Goal: Information Seeking & Learning: Check status

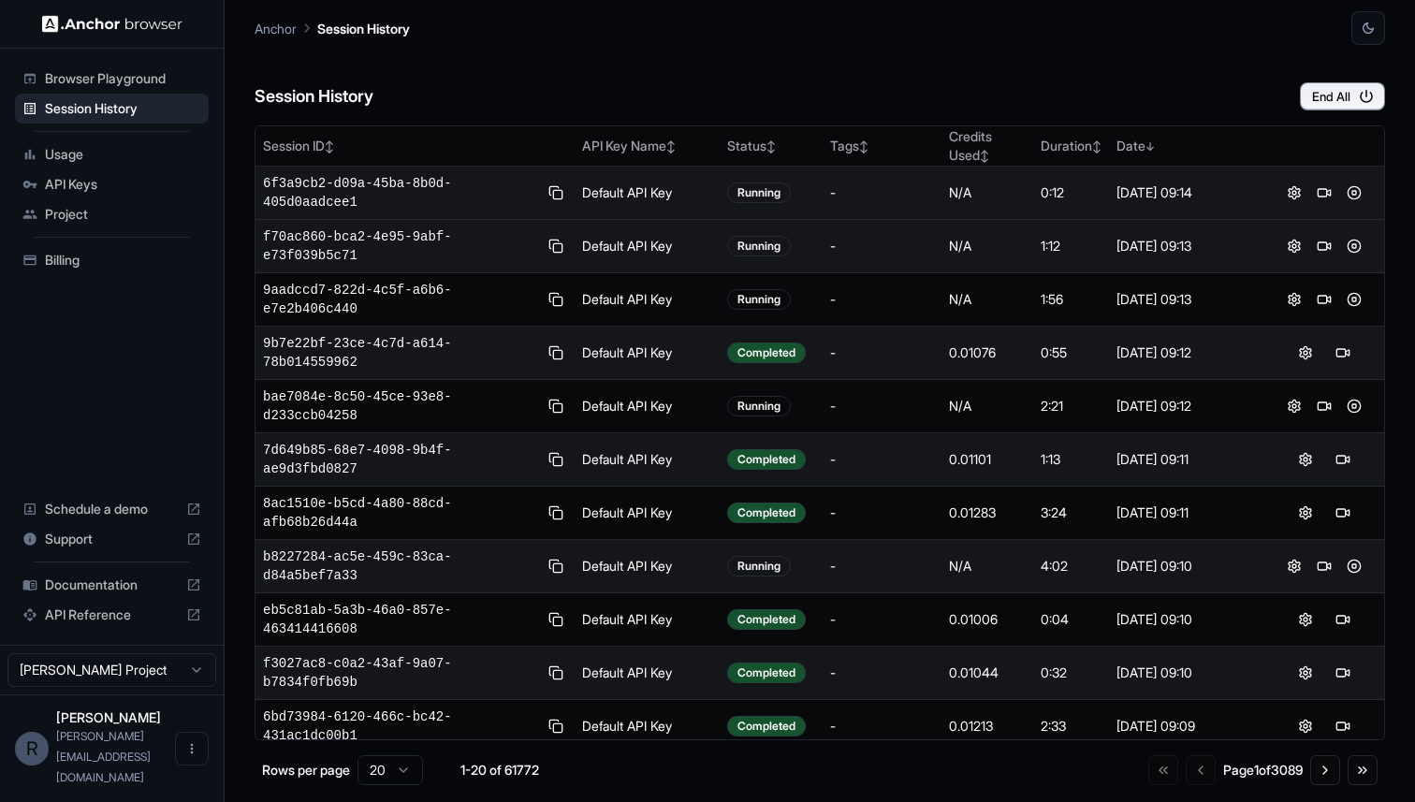
click at [907, 201] on div "-" at bounding box center [882, 192] width 104 height 19
click at [419, 184] on span "6f3a9cb2-d09a-45ba-8b0d-405d0aadcee1" at bounding box center [400, 192] width 275 height 37
click at [398, 183] on span "6f3a9cb2-d09a-45ba-8b0d-405d0aadcee1" at bounding box center [400, 192] width 275 height 37
click at [308, 206] on span "6f3a9cb2-d09a-45ba-8b0d-405d0aadcee1" at bounding box center [400, 192] width 275 height 37
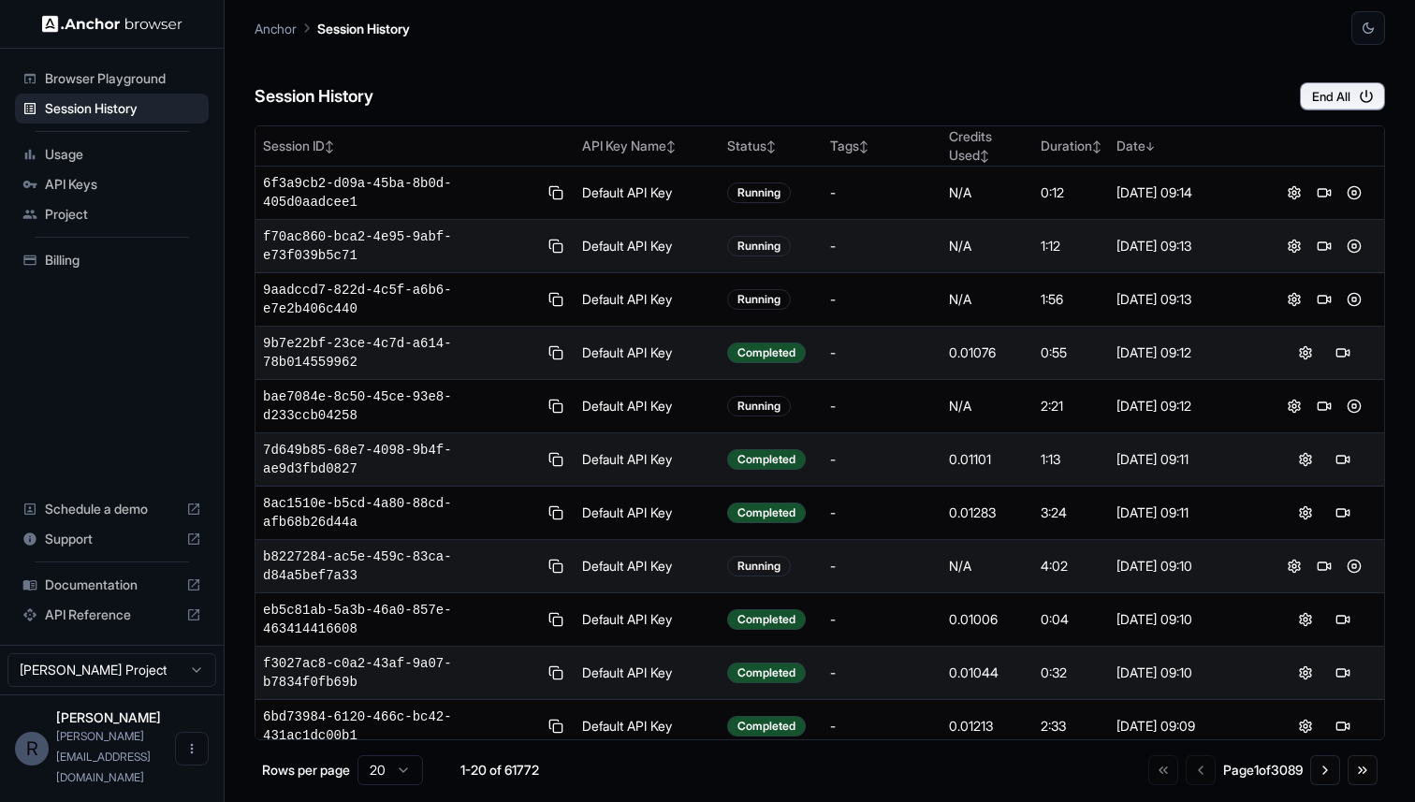
click at [113, 80] on span "Browser Playground" at bounding box center [123, 78] width 156 height 19
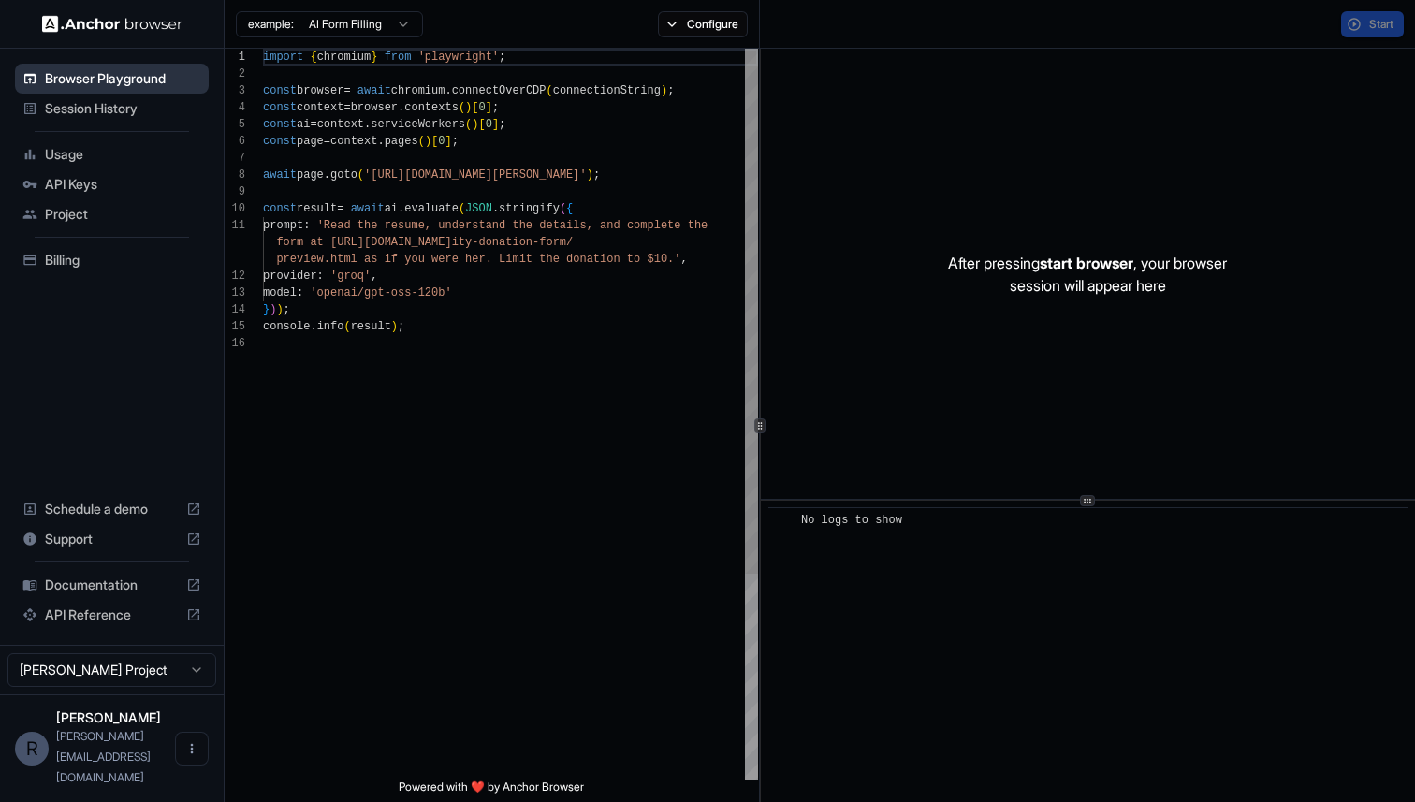
scroll to position [168, 0]
click at [104, 103] on span "Session History" at bounding box center [123, 108] width 156 height 19
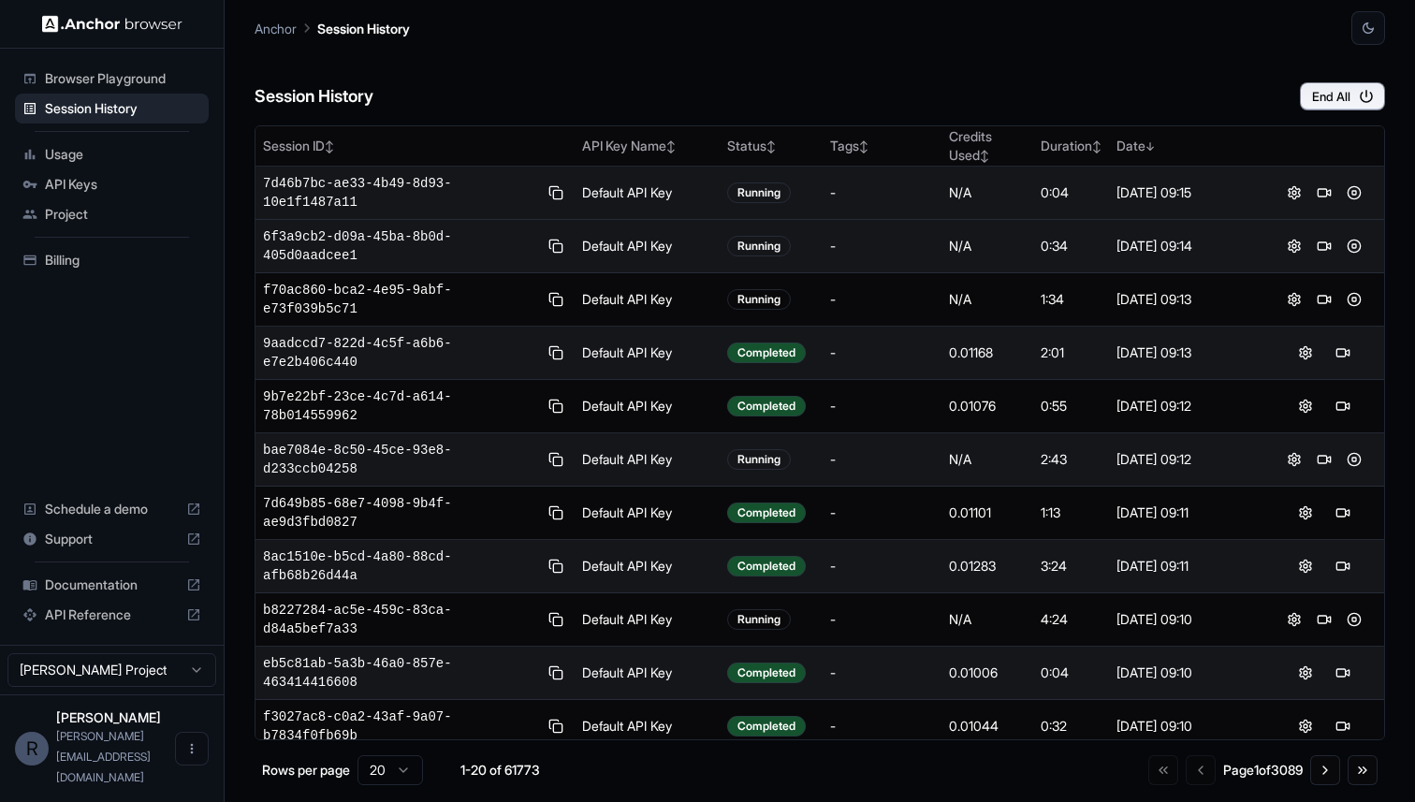
click at [455, 175] on span "7d46b7bc-ae33-4b49-8d93-10e1f1487a11" at bounding box center [400, 192] width 275 height 37
click at [769, 200] on div "Running" at bounding box center [759, 193] width 64 height 21
click at [769, 190] on div "Running" at bounding box center [759, 193] width 64 height 21
click at [420, 182] on span "7d46b7bc-ae33-4b49-8d93-10e1f1487a11" at bounding box center [400, 192] width 275 height 37
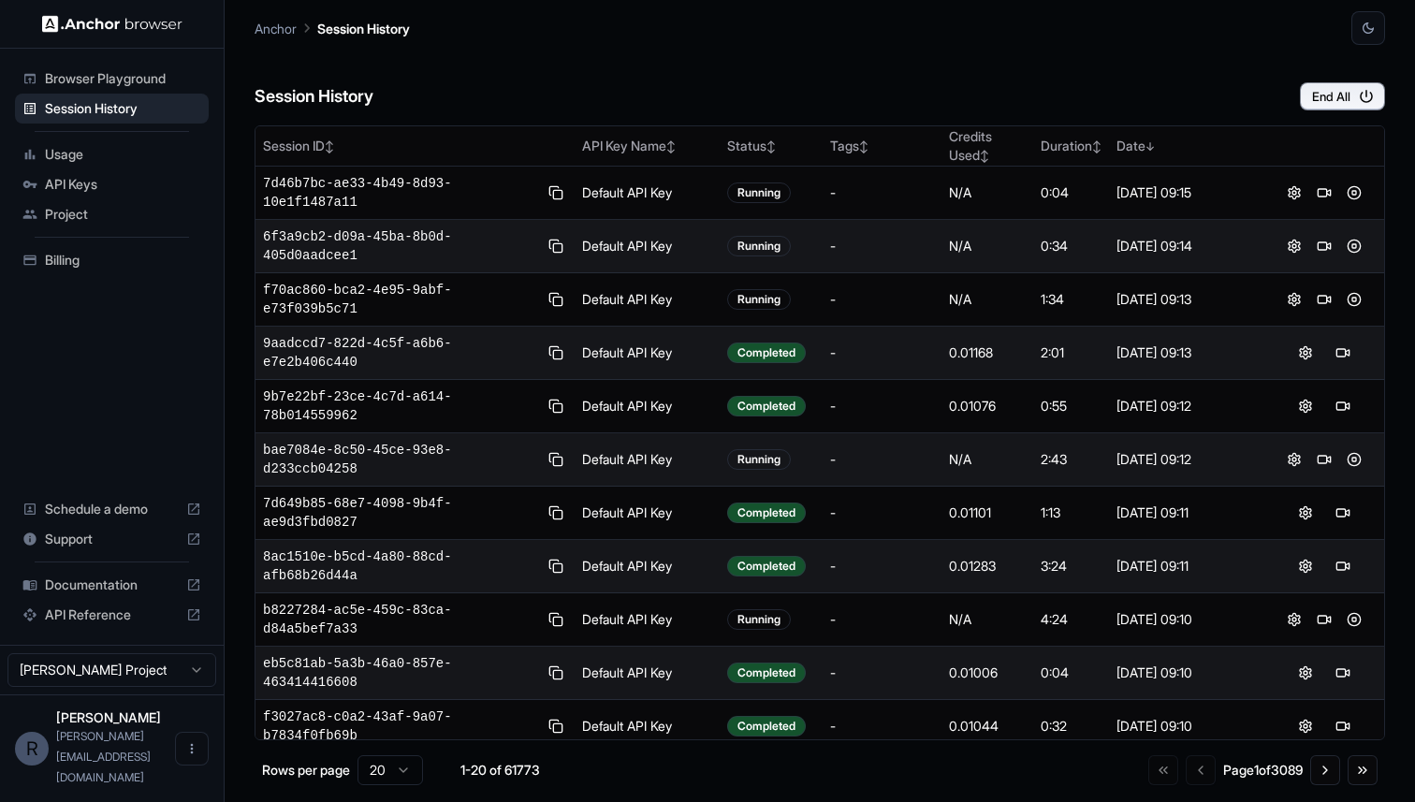
click at [280, 24] on p "Anchor" at bounding box center [276, 29] width 42 height 20
click at [349, 30] on p "Session History" at bounding box center [363, 29] width 93 height 20
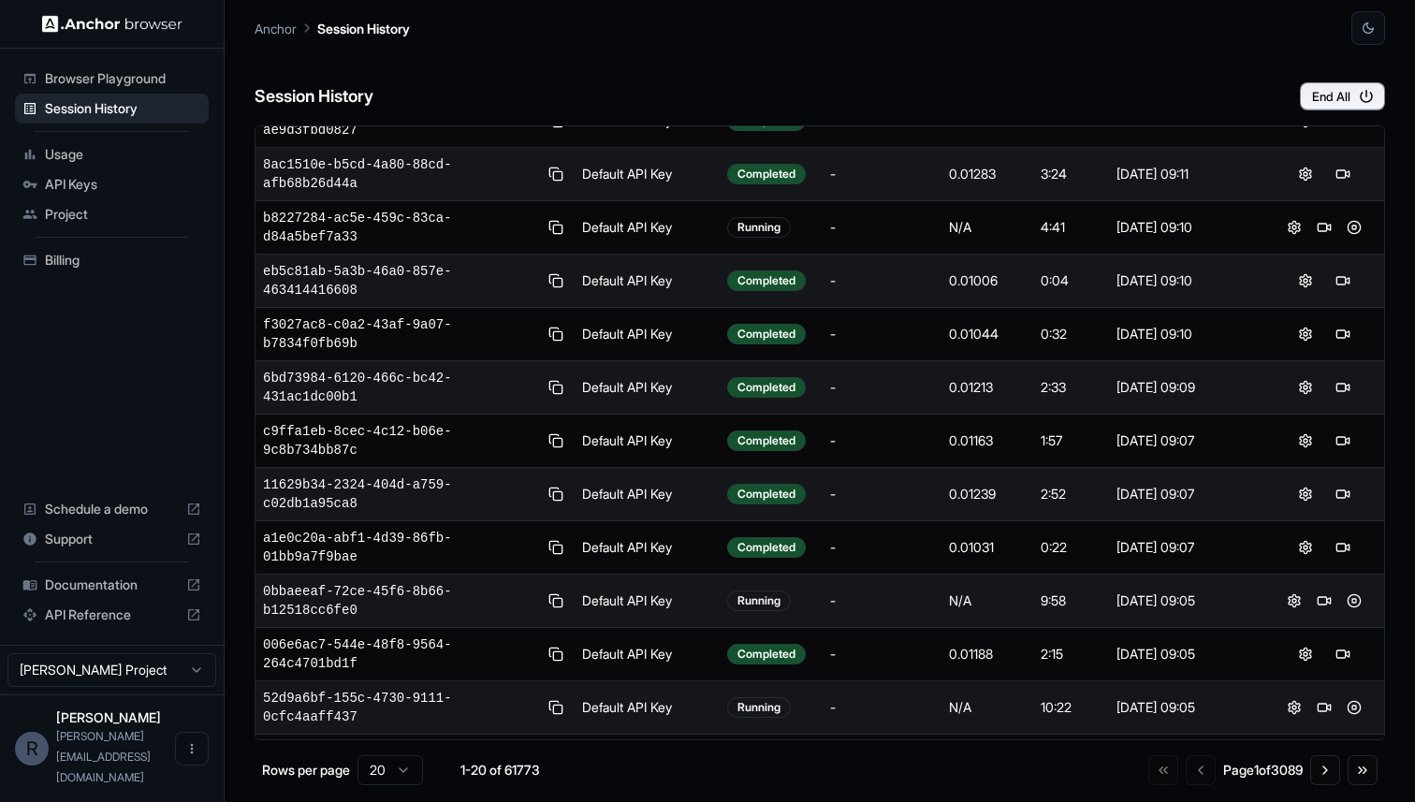
scroll to position [493, 0]
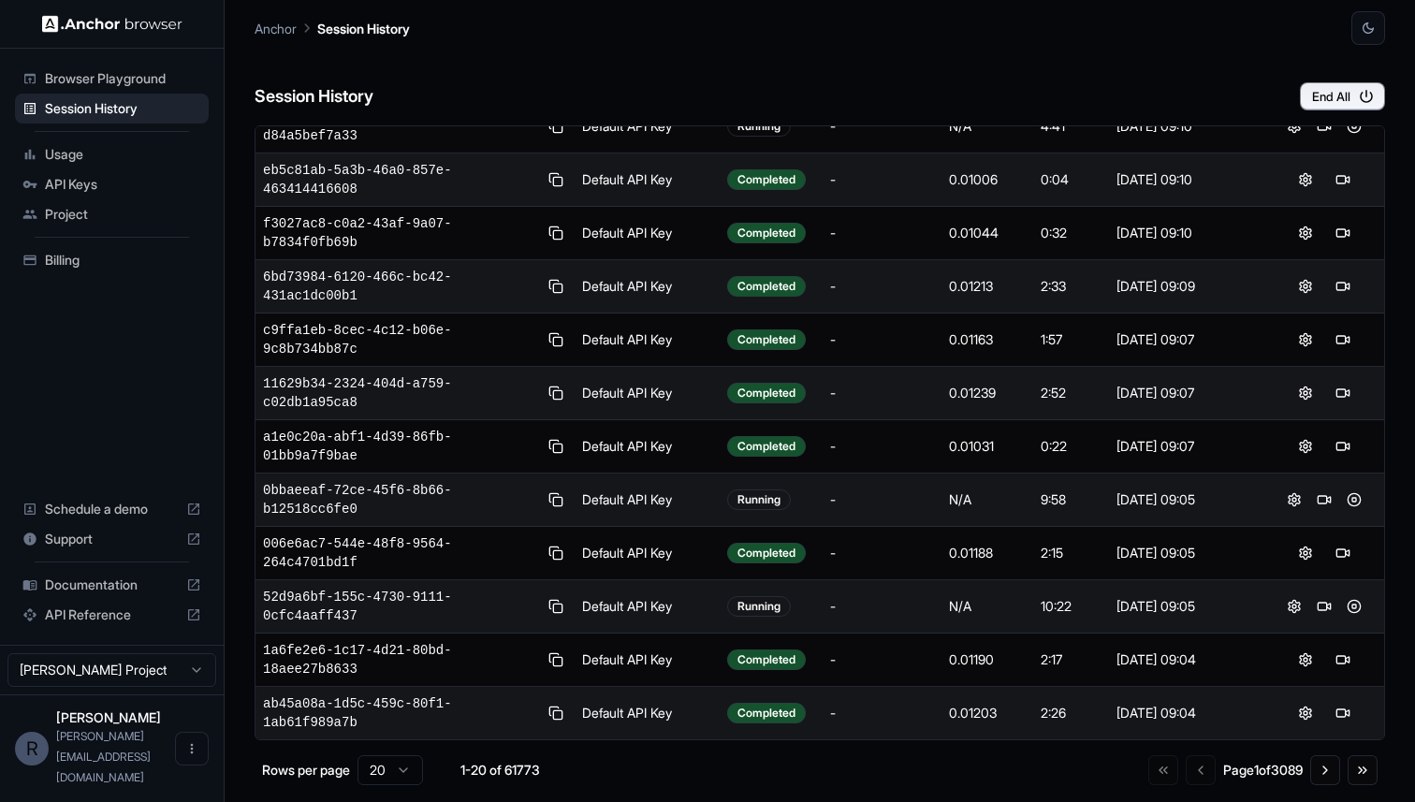
click at [754, 606] on div "Running" at bounding box center [759, 606] width 64 height 21
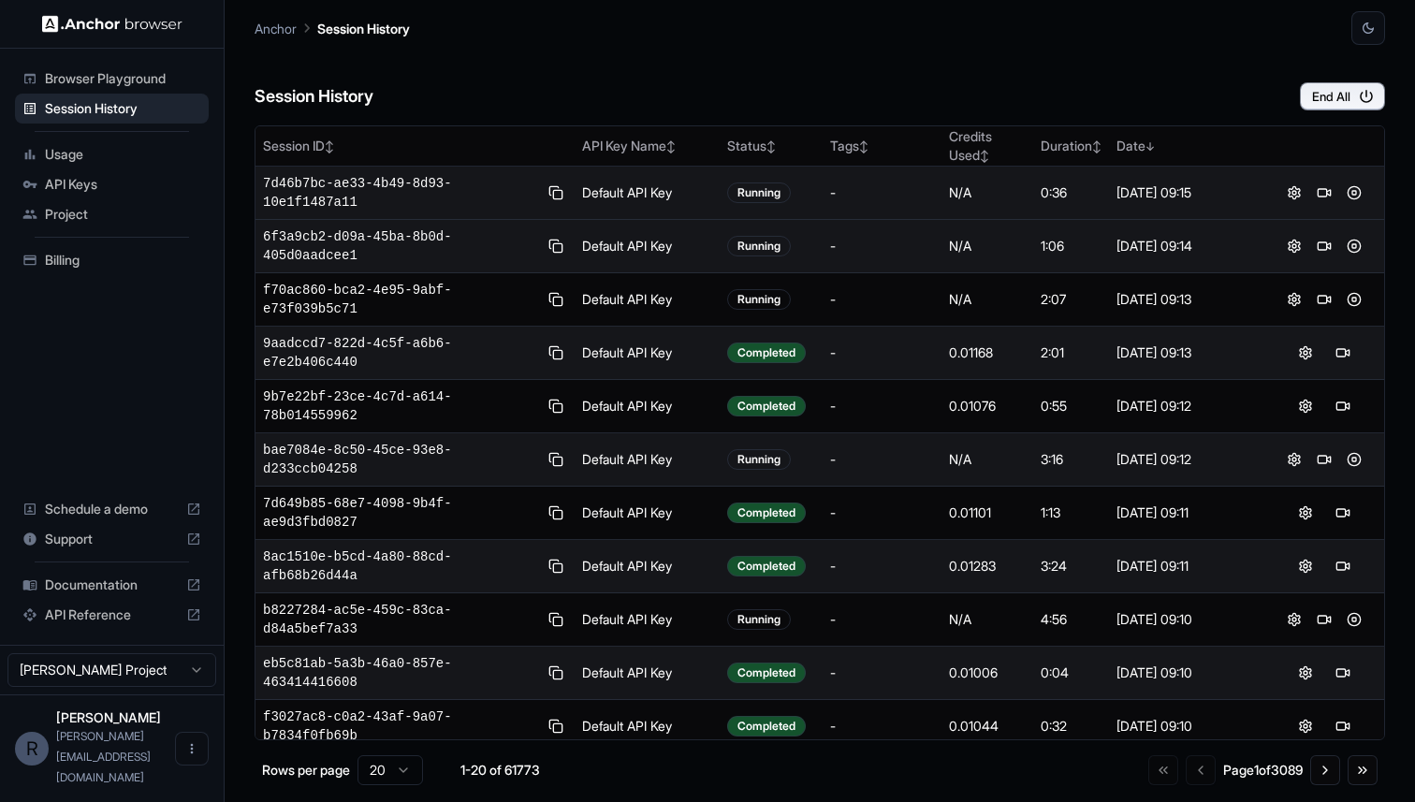
click at [432, 194] on span "7d46b7bc-ae33-4b49-8d93-10e1f1487a11" at bounding box center [400, 192] width 275 height 37
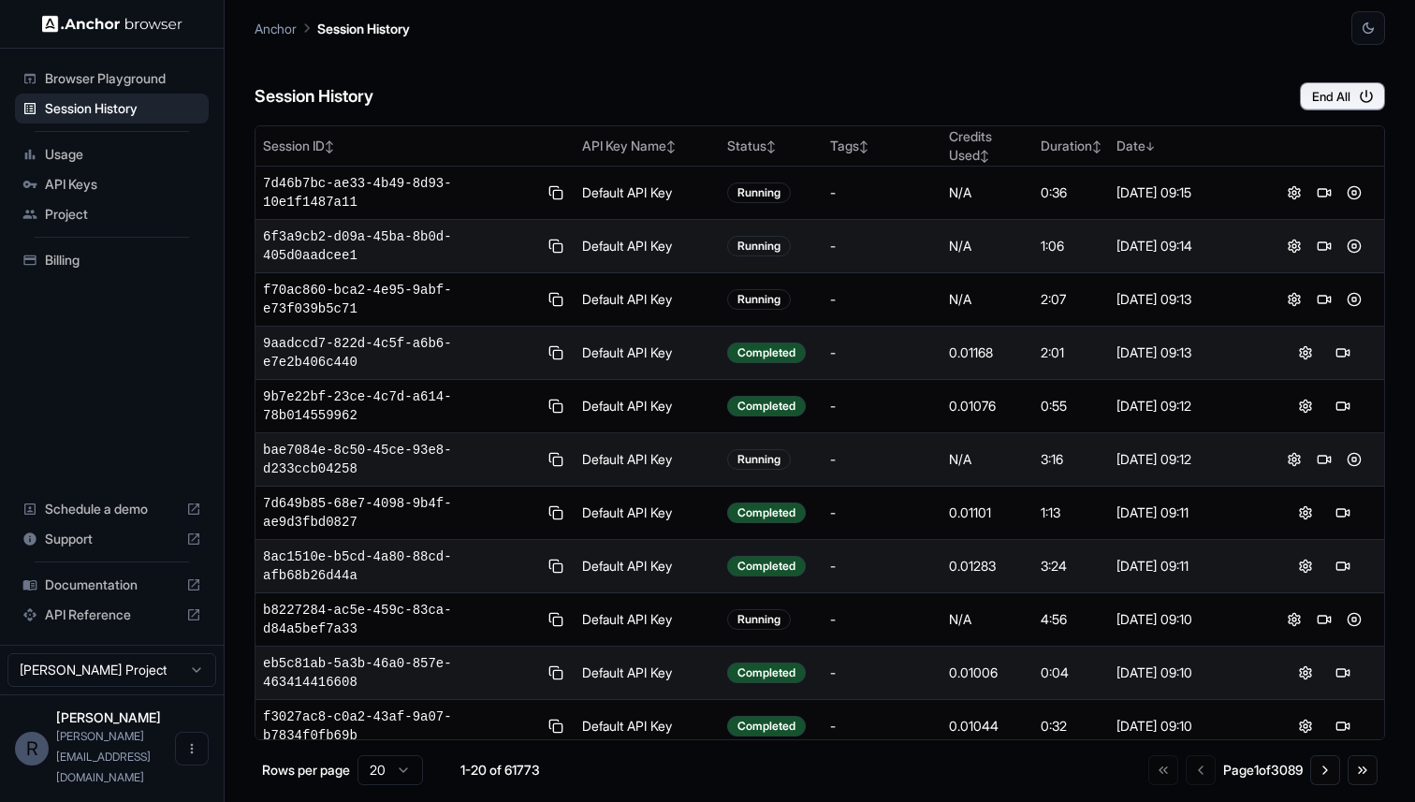
click at [392, 331] on td "9aadccd7-822d-4c5f-a6b6-e7e2b406c440" at bounding box center [415, 353] width 319 height 53
click at [386, 344] on span "9aadccd7-822d-4c5f-a6b6-e7e2b406c440" at bounding box center [400, 352] width 275 height 37
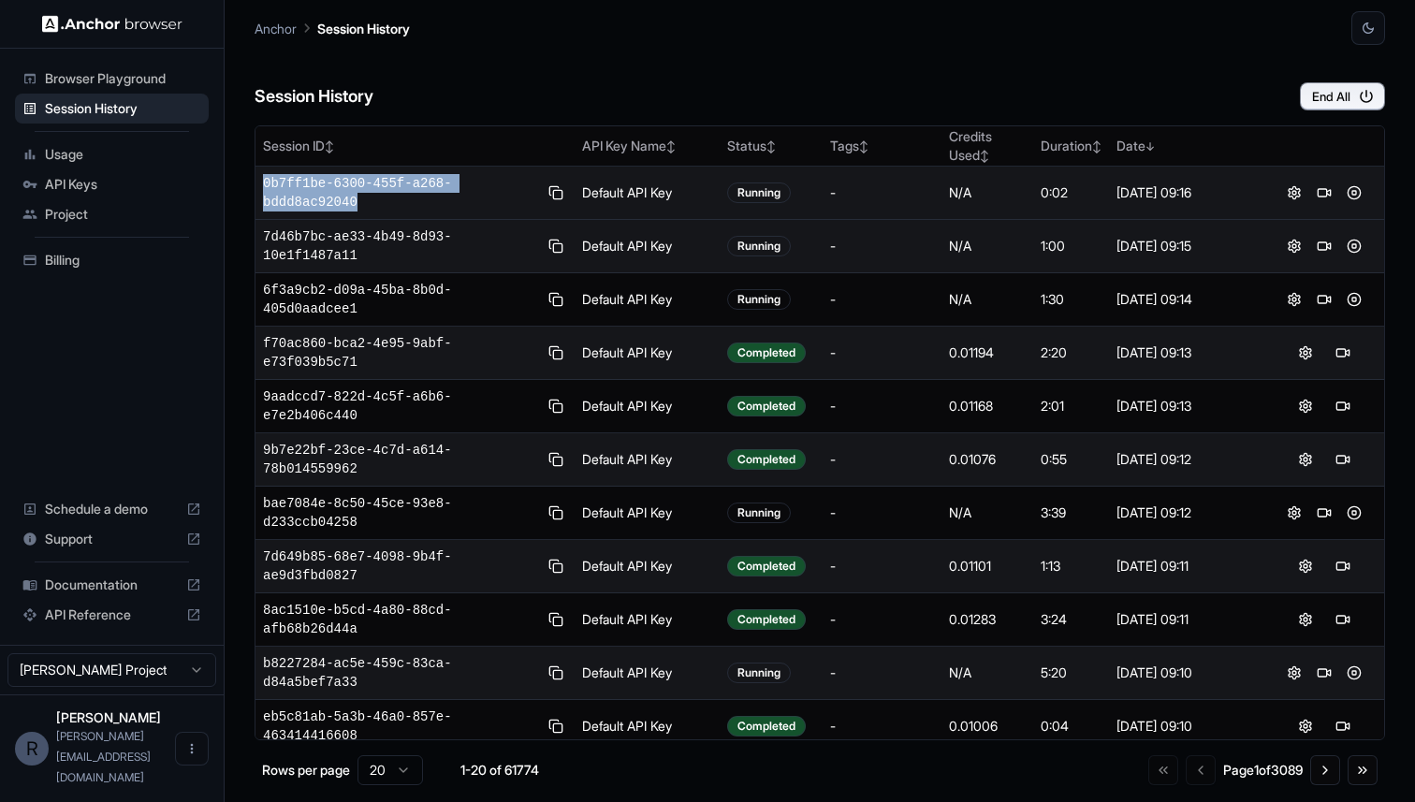
drag, startPoint x: 386, startPoint y: 202, endPoint x: 262, endPoint y: 182, distance: 125.3
click at [263, 182] on span "0b7ff1be-6300-455f-a268-bddd8ac92040" at bounding box center [400, 192] width 275 height 37
copy span "0b7ff1be-6300-455f-a268-bddd8ac92040"
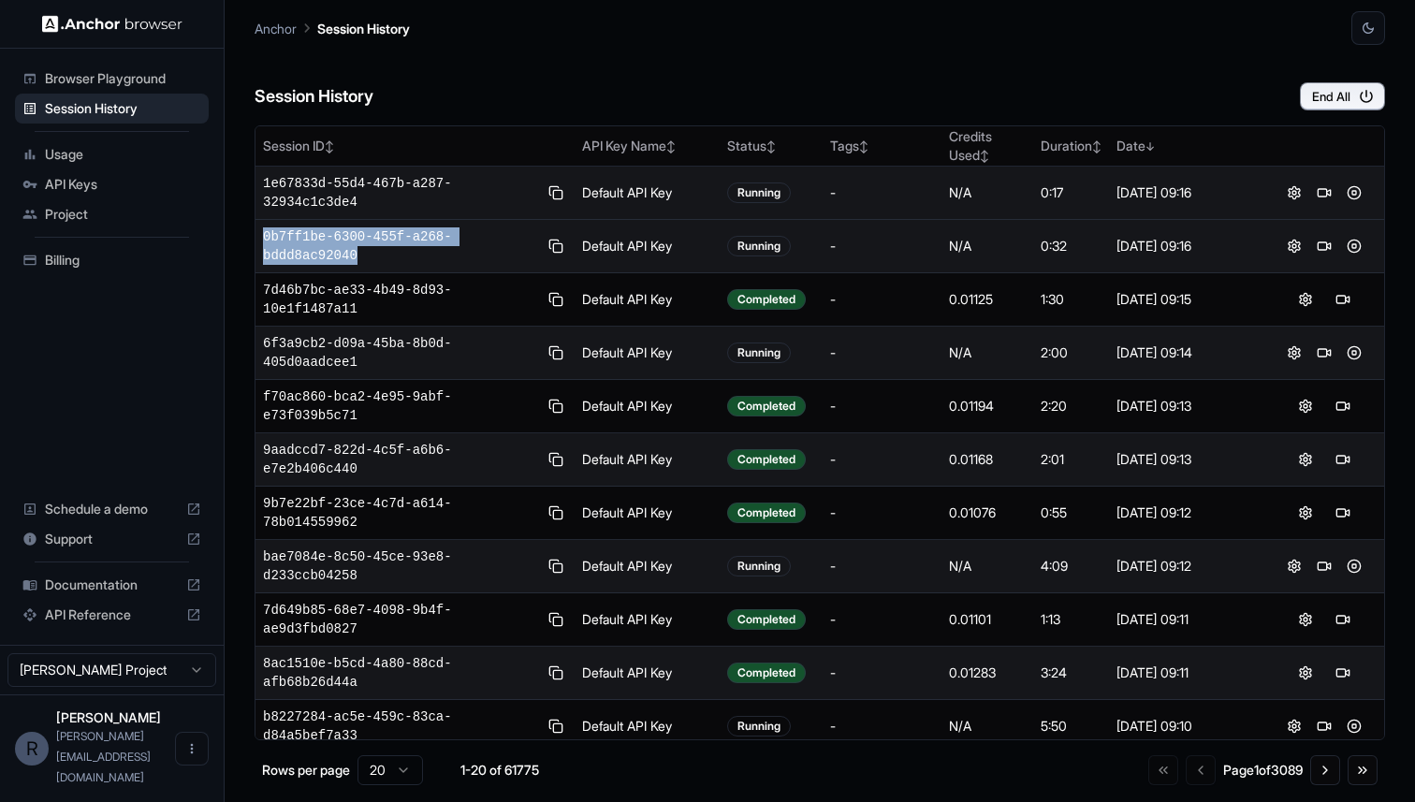
drag, startPoint x: 390, startPoint y: 263, endPoint x: 256, endPoint y: 240, distance: 135.9
click at [256, 240] on td "0b7ff1be-6300-455f-a268-bddd8ac92040" at bounding box center [415, 246] width 319 height 53
copy span "0b7ff1be-6300-455f-a268-bddd8ac92040"
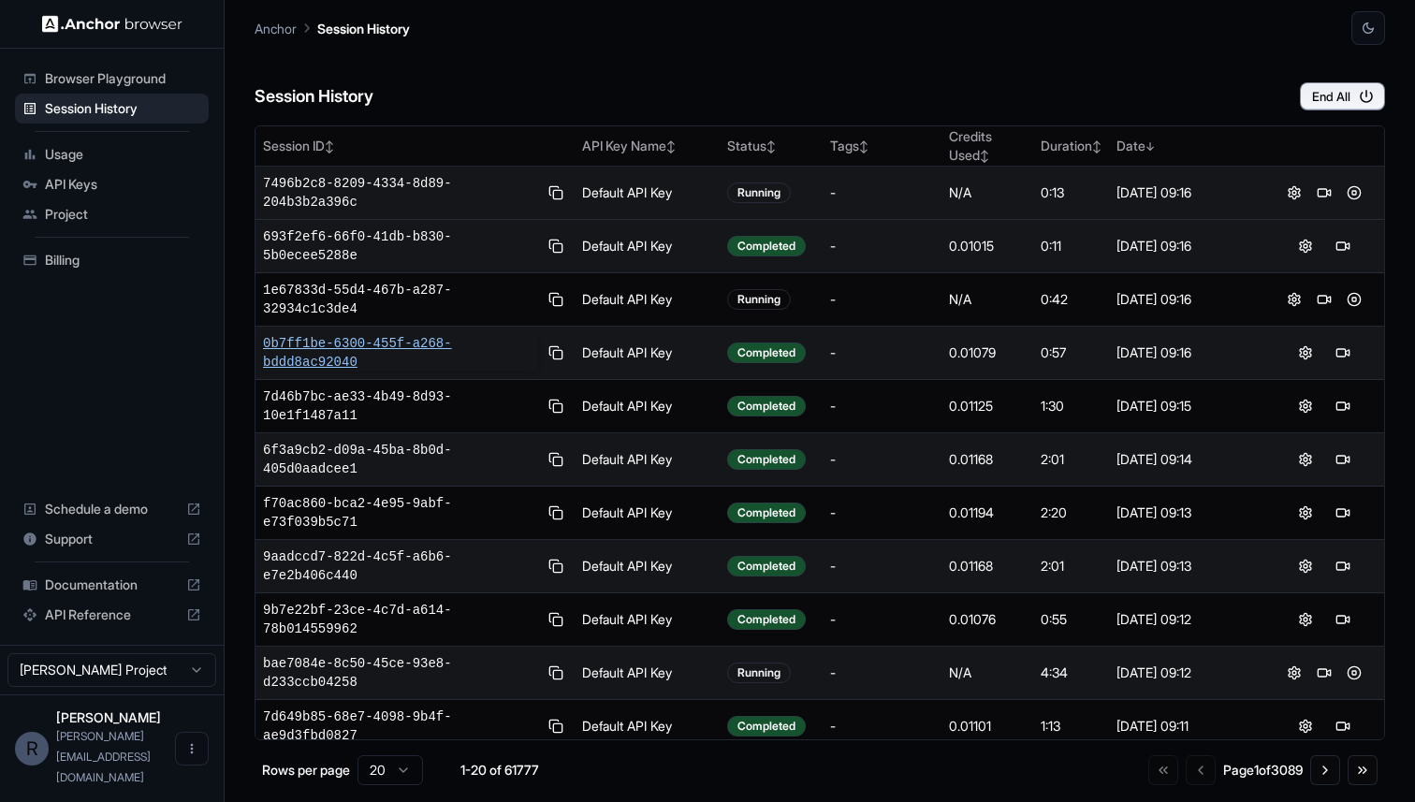
click at [417, 348] on span "0b7ff1be-6300-455f-a268-bddd8ac92040" at bounding box center [400, 352] width 275 height 37
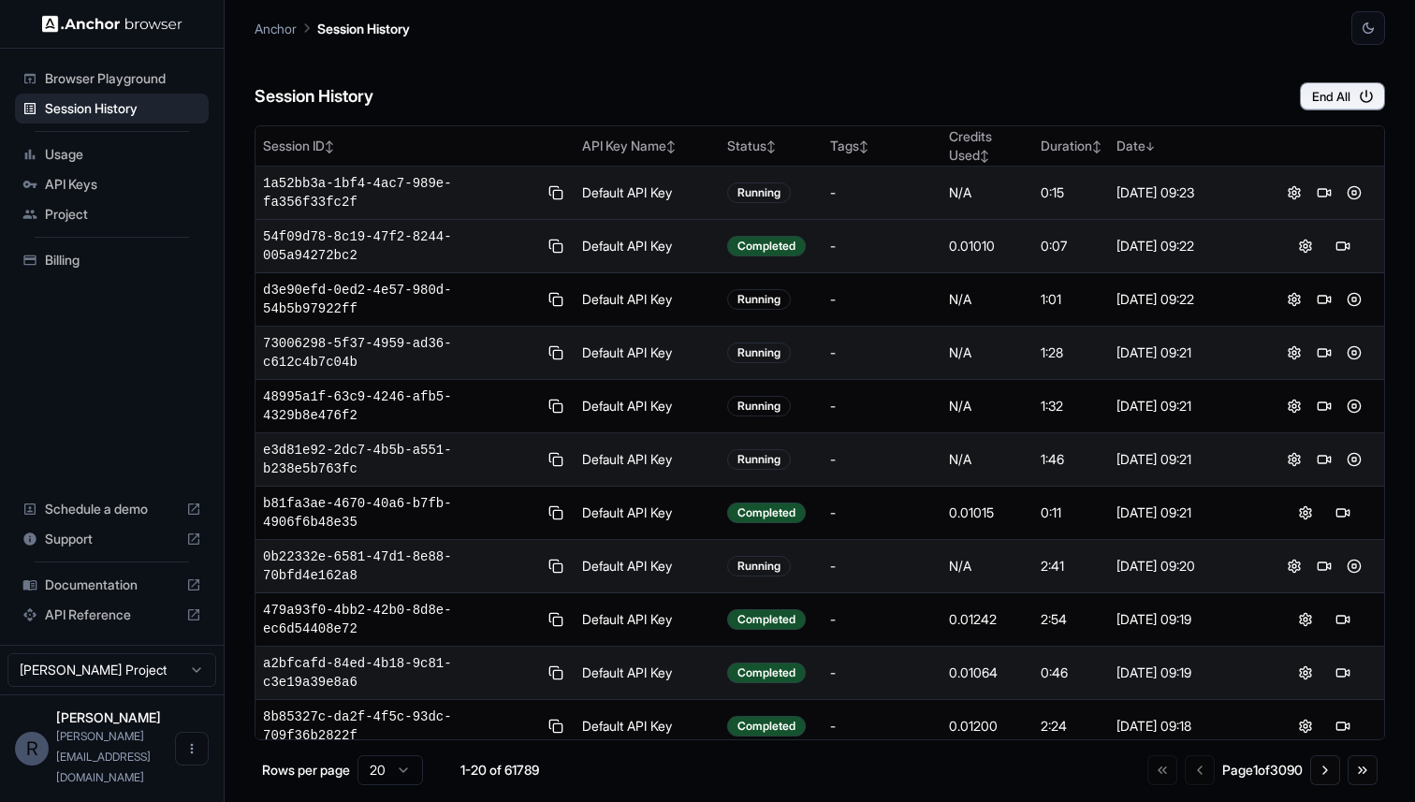
click at [268, 38] on div "Anchor Session History" at bounding box center [820, 22] width 1131 height 45
click at [89, 77] on span "Browser Playground" at bounding box center [123, 78] width 156 height 19
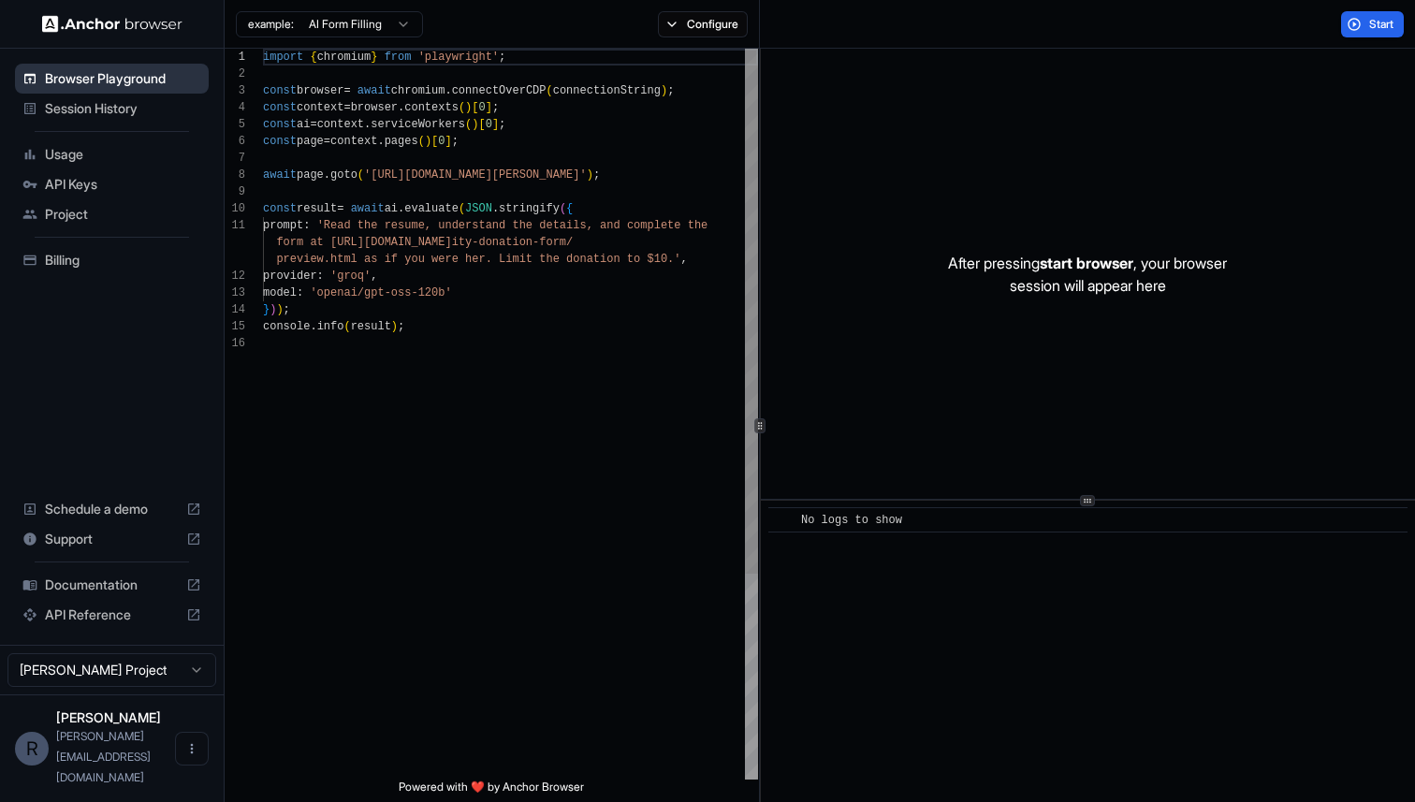
scroll to position [168, 0]
click at [77, 104] on span "Session History" at bounding box center [123, 108] width 156 height 19
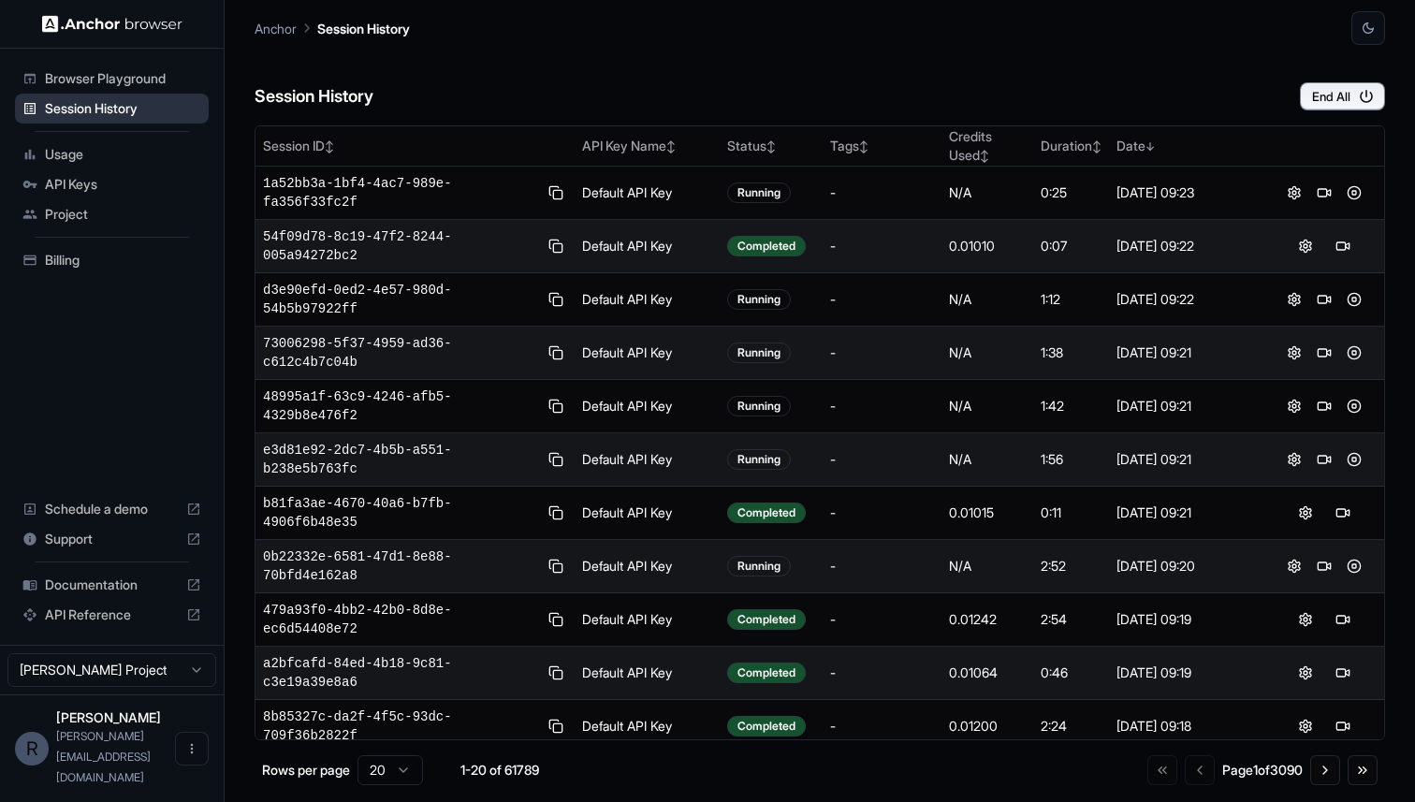
click at [77, 104] on span "Session History" at bounding box center [123, 108] width 156 height 19
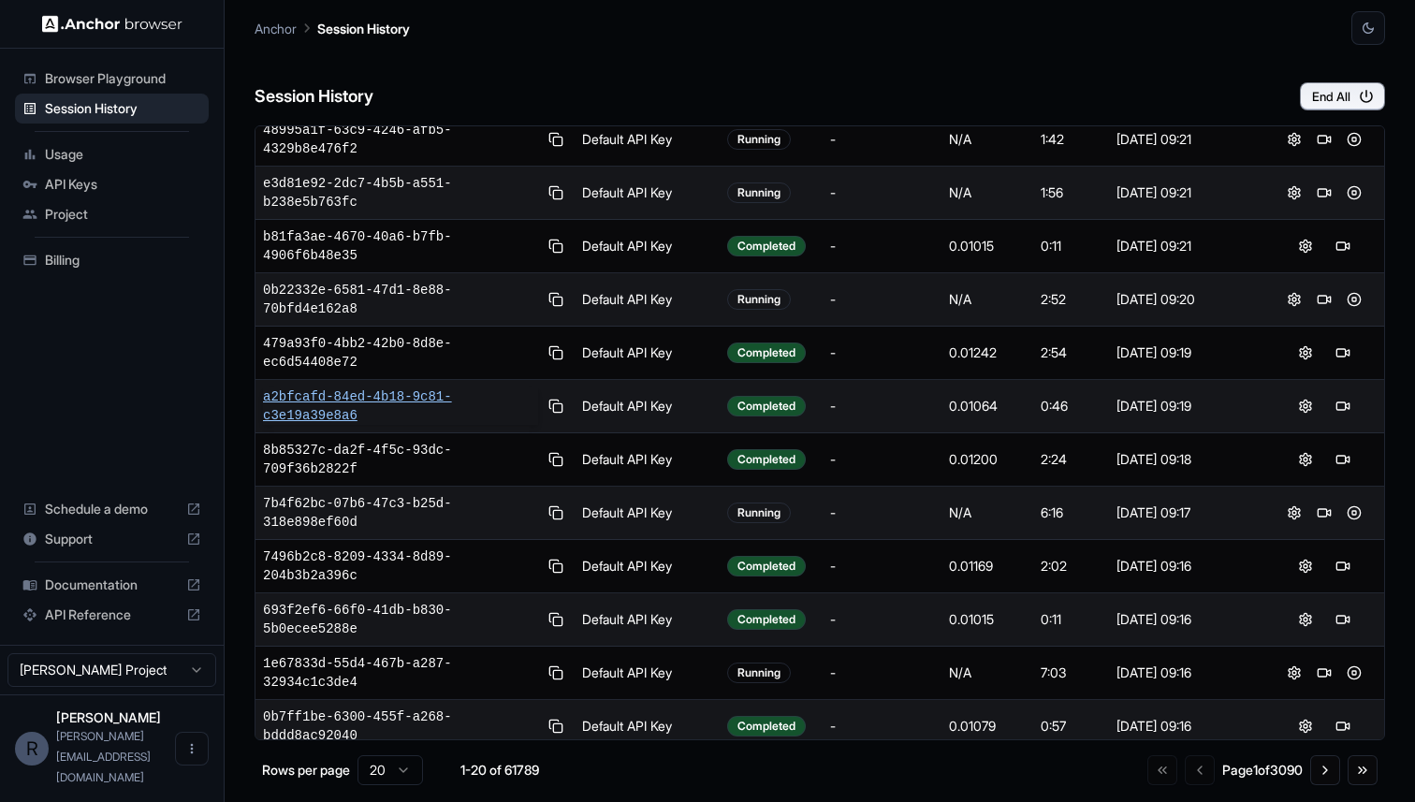
scroll to position [466, 0]
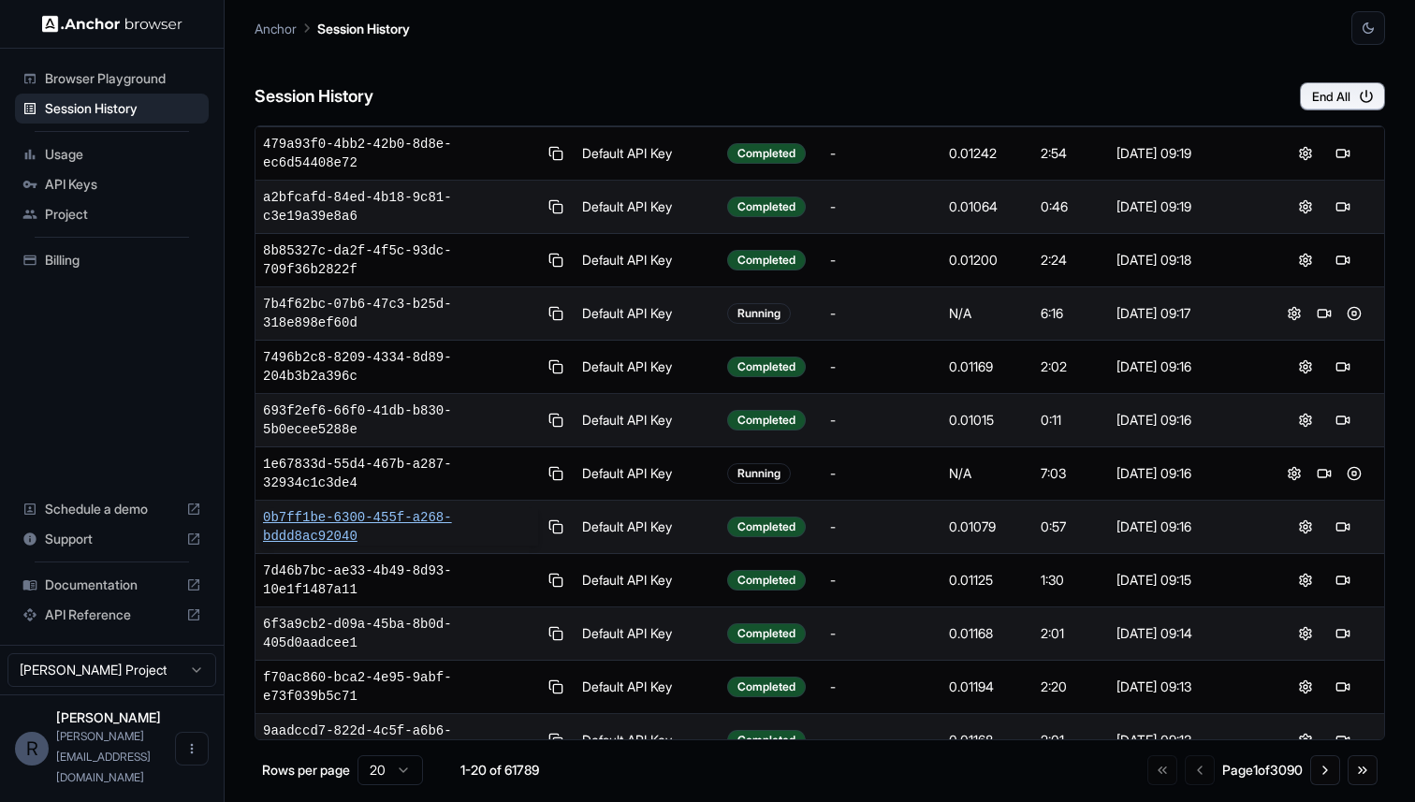
click at [308, 527] on span "0b7ff1be-6300-455f-a268-bddd8ac92040" at bounding box center [400, 526] width 275 height 37
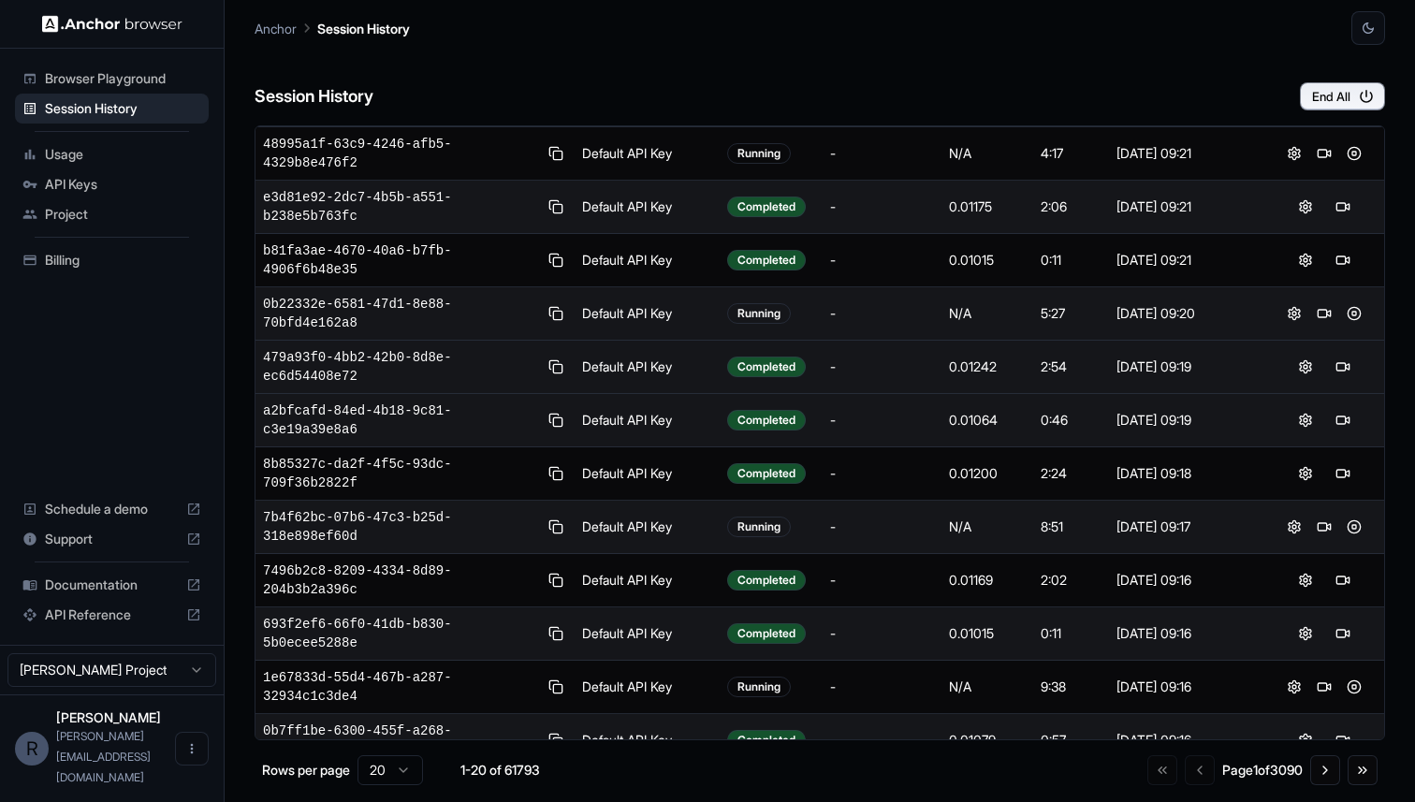
scroll to position [0, 0]
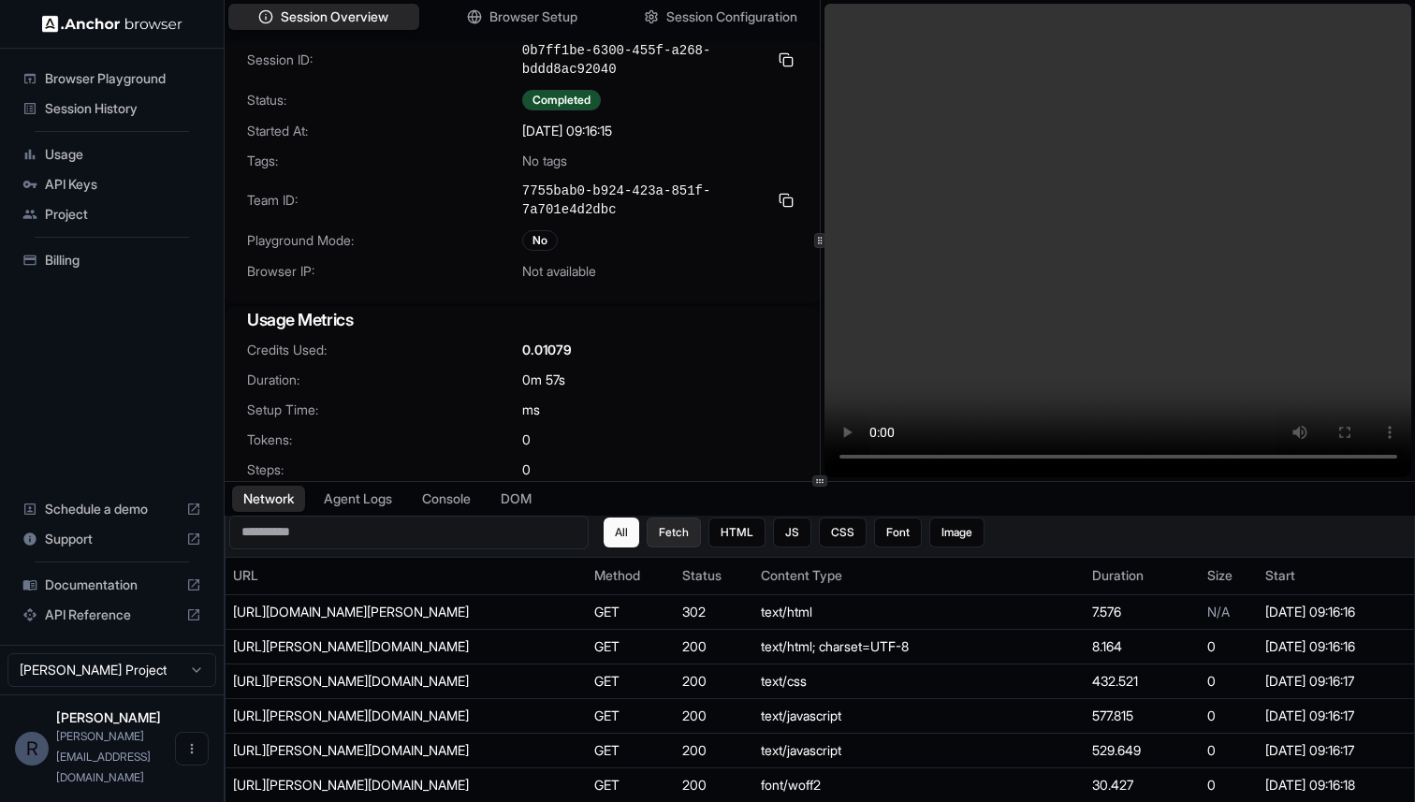
click at [668, 535] on button "Fetch" at bounding box center [674, 533] width 54 height 30
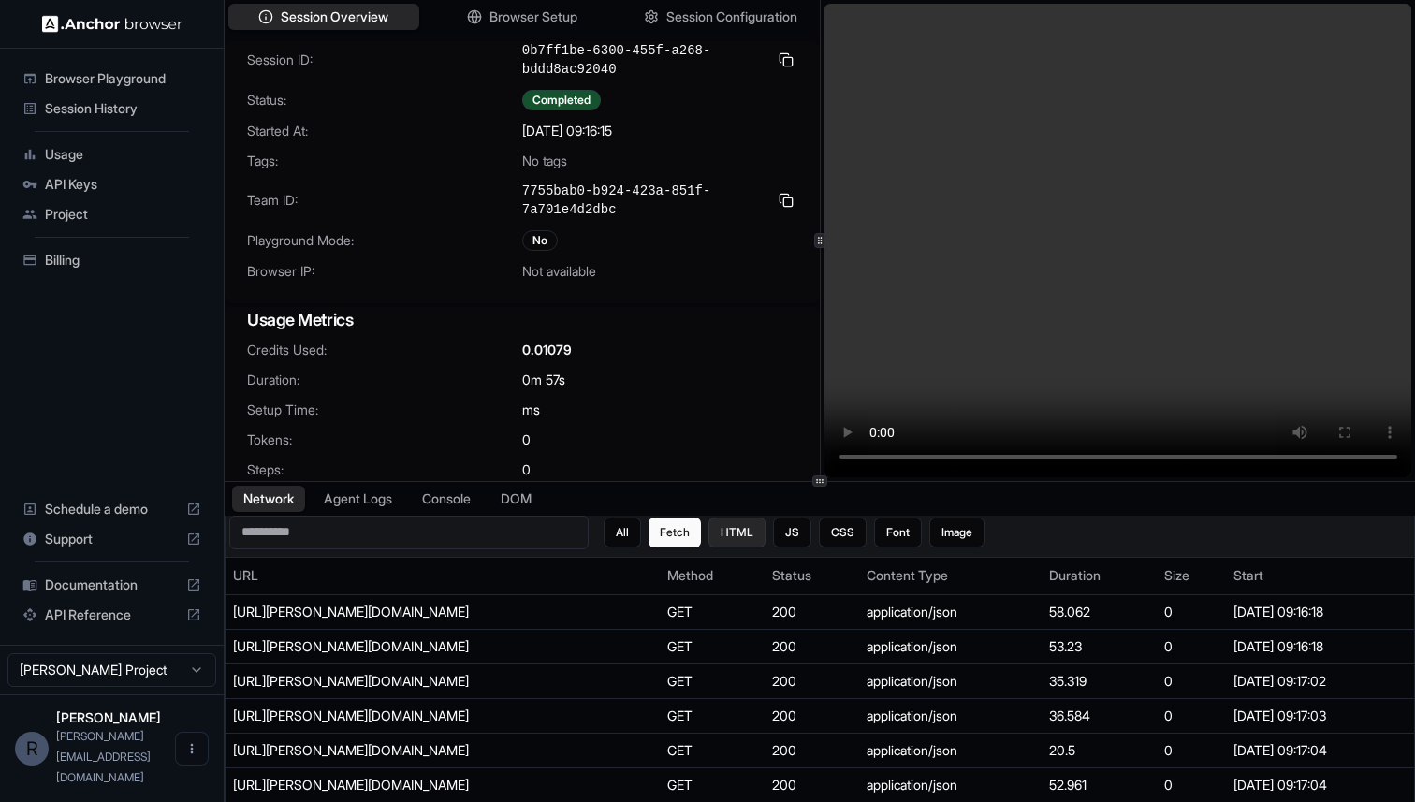
click at [747, 527] on button "HTML" at bounding box center [737, 533] width 57 height 30
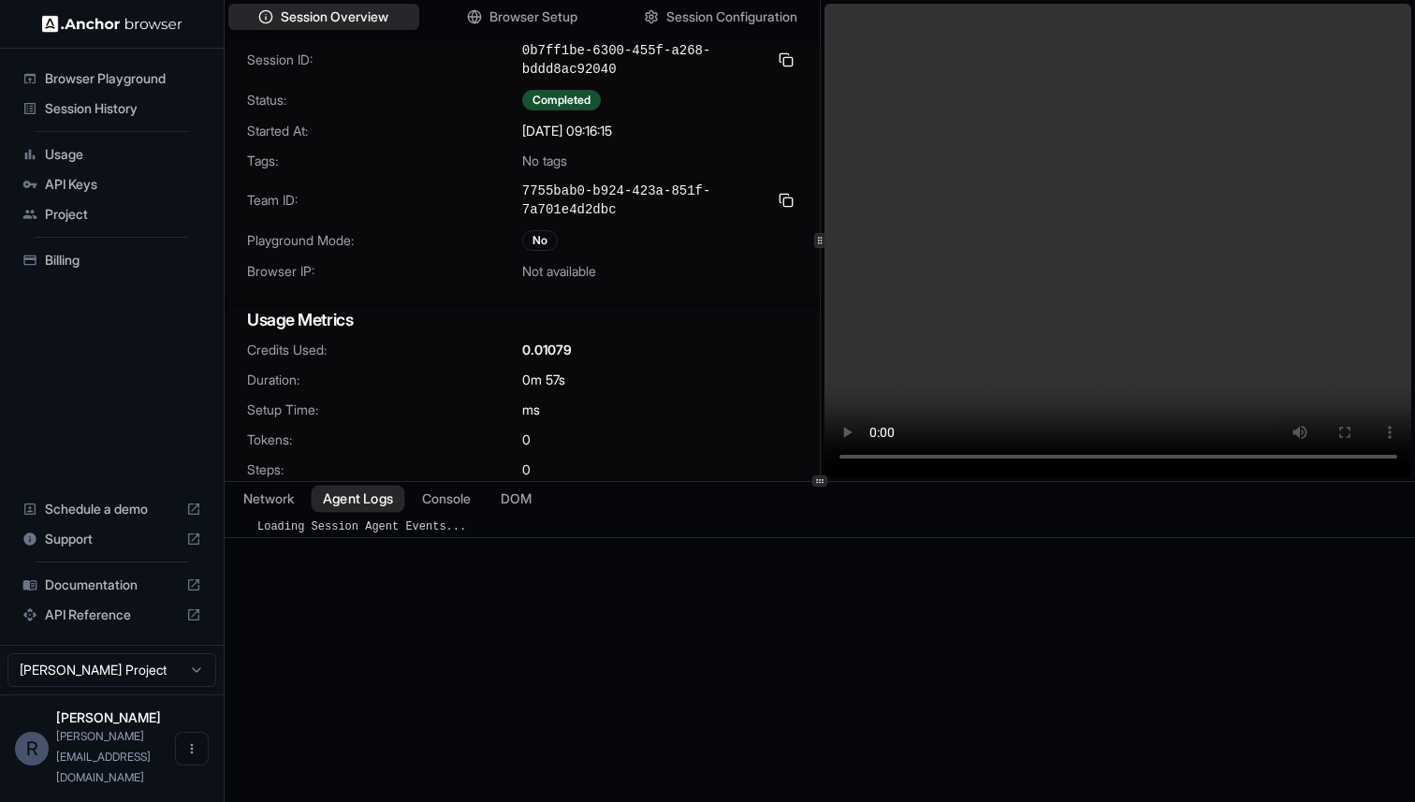
click at [379, 503] on button "Agent Logs" at bounding box center [359, 498] width 94 height 27
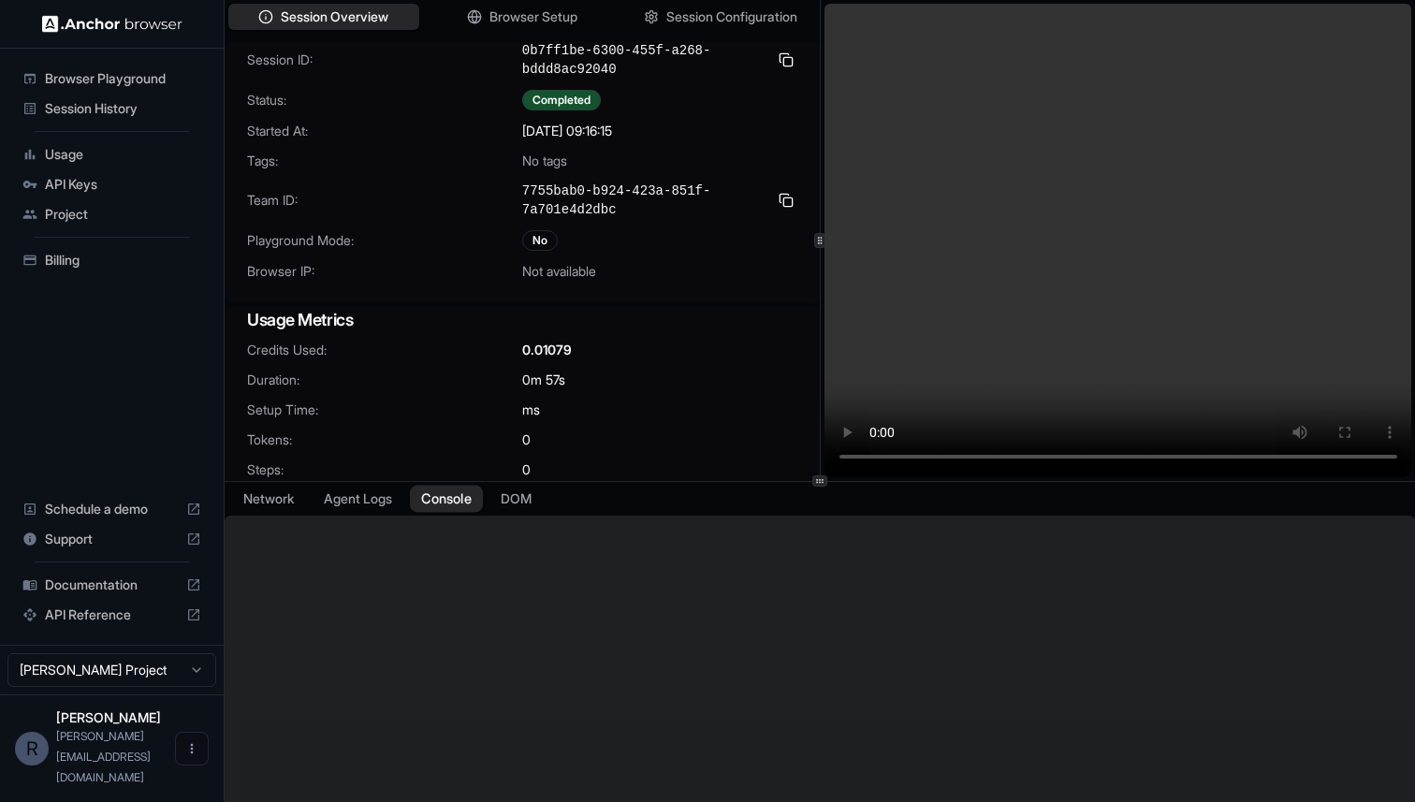
click at [455, 495] on button "Console" at bounding box center [446, 498] width 73 height 27
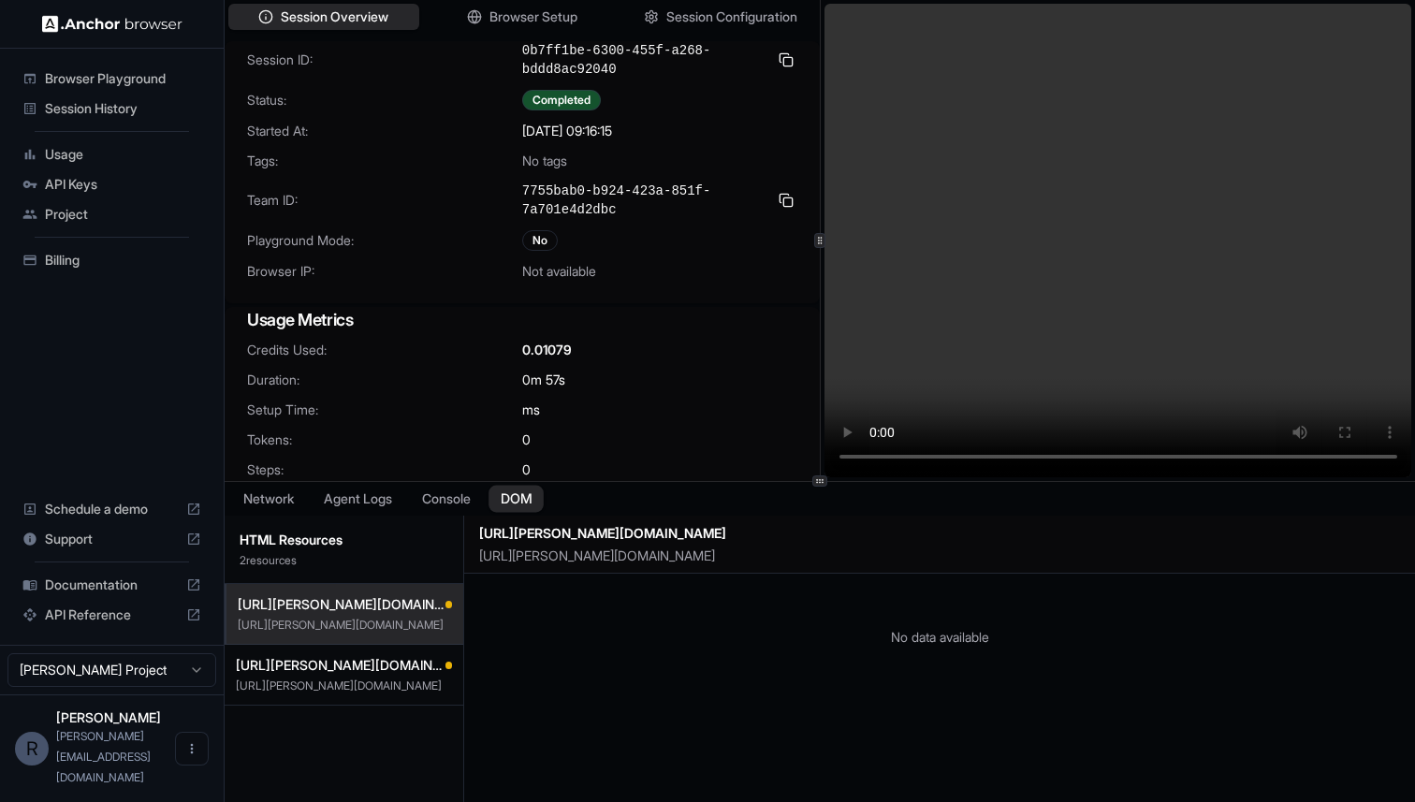
click at [526, 496] on button "DOM" at bounding box center [516, 498] width 55 height 27
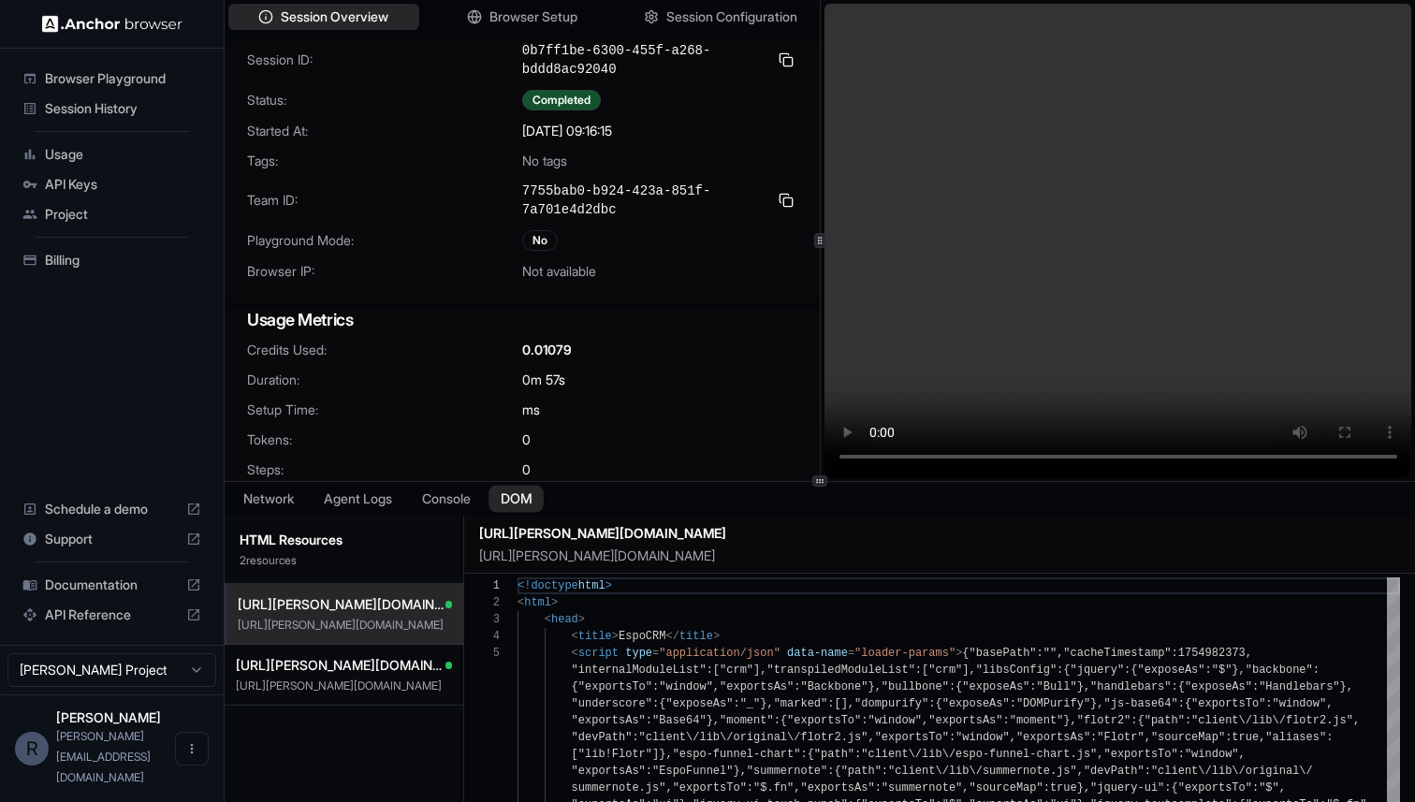
scroll to position [67, 0]
click at [674, 10] on span "Session Configuration" at bounding box center [732, 17] width 135 height 20
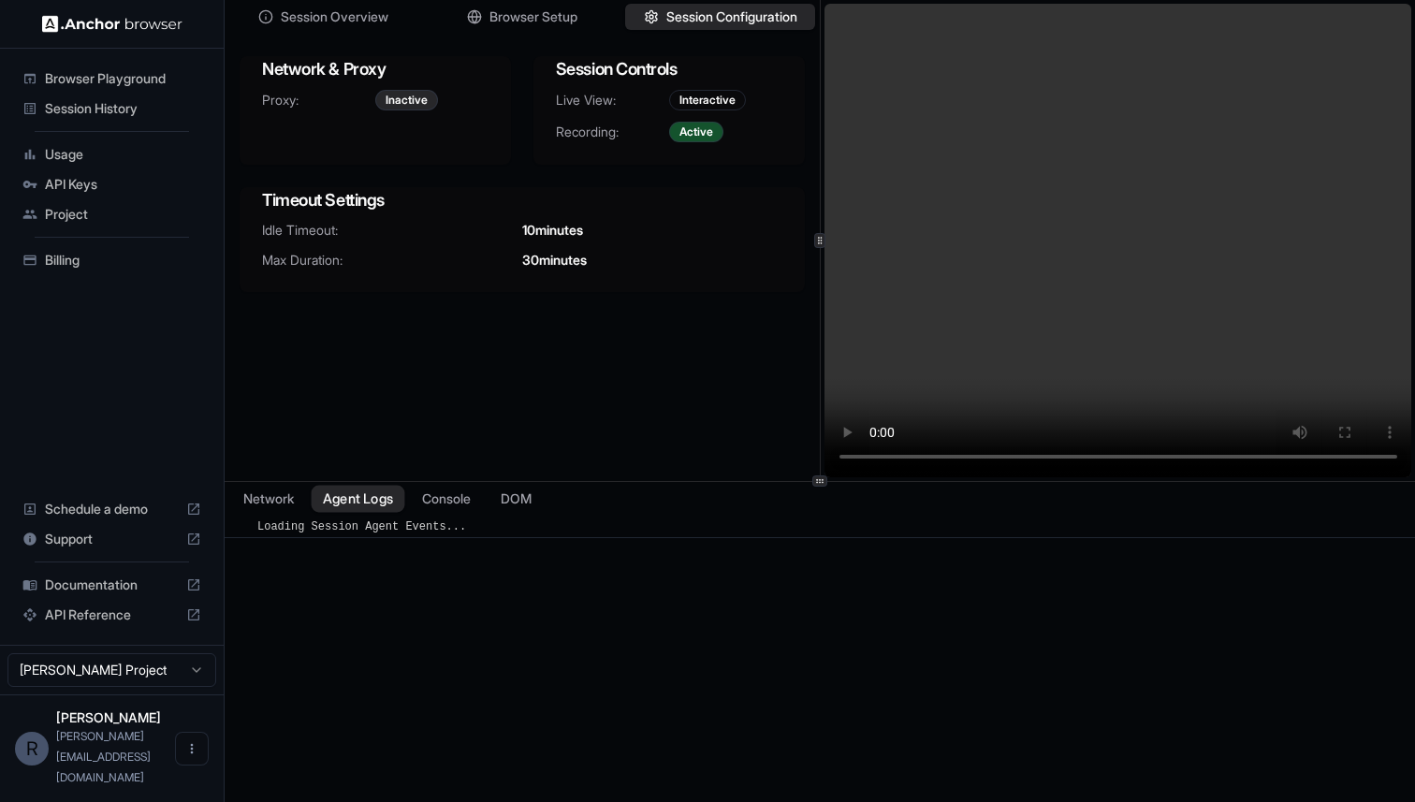
click at [365, 497] on button "Agent Logs" at bounding box center [359, 498] width 94 height 27
click at [508, 495] on button "DOM" at bounding box center [516, 498] width 55 height 27
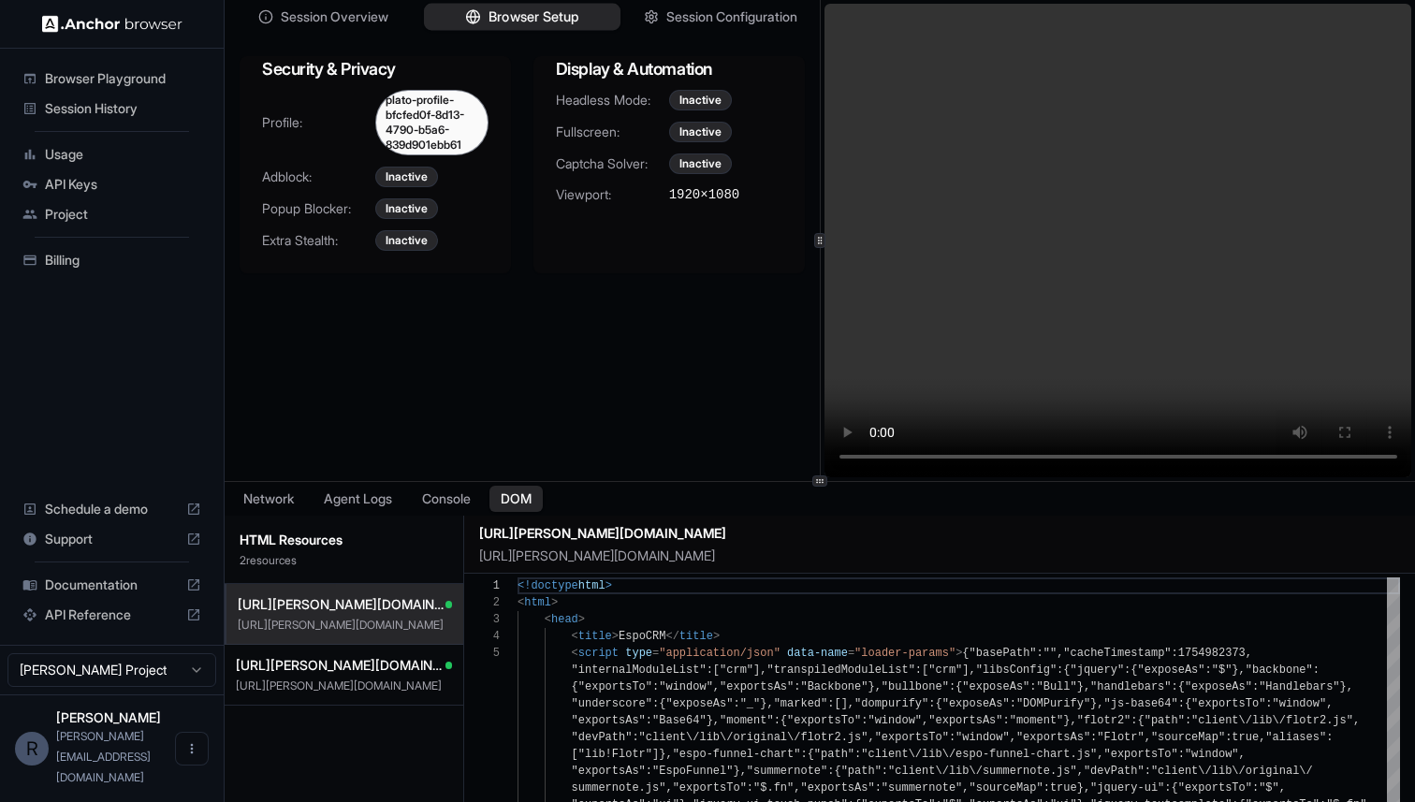
click at [506, 9] on span "Browser Setup" at bounding box center [534, 17] width 91 height 20
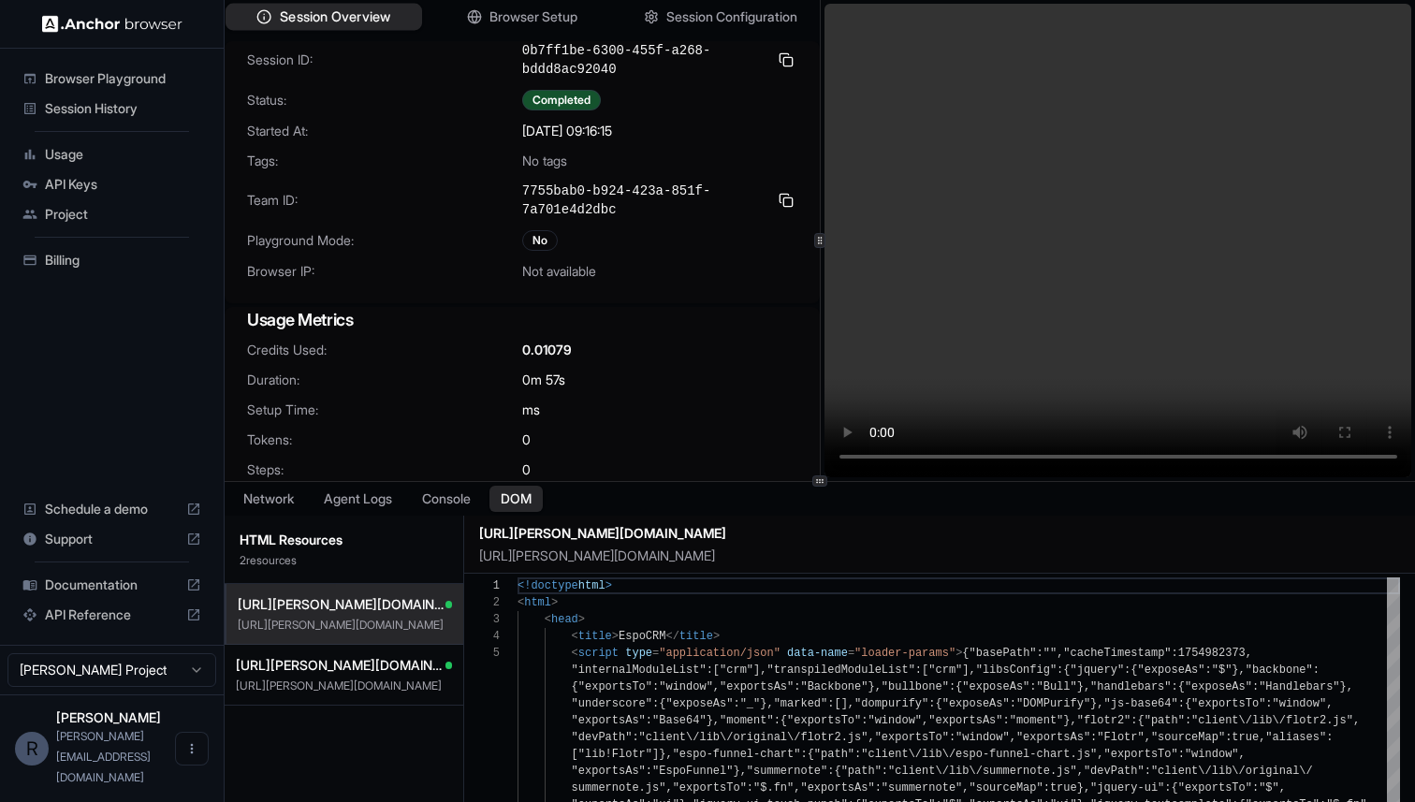
click at [333, 12] on span "Session Overview" at bounding box center [335, 17] width 110 height 20
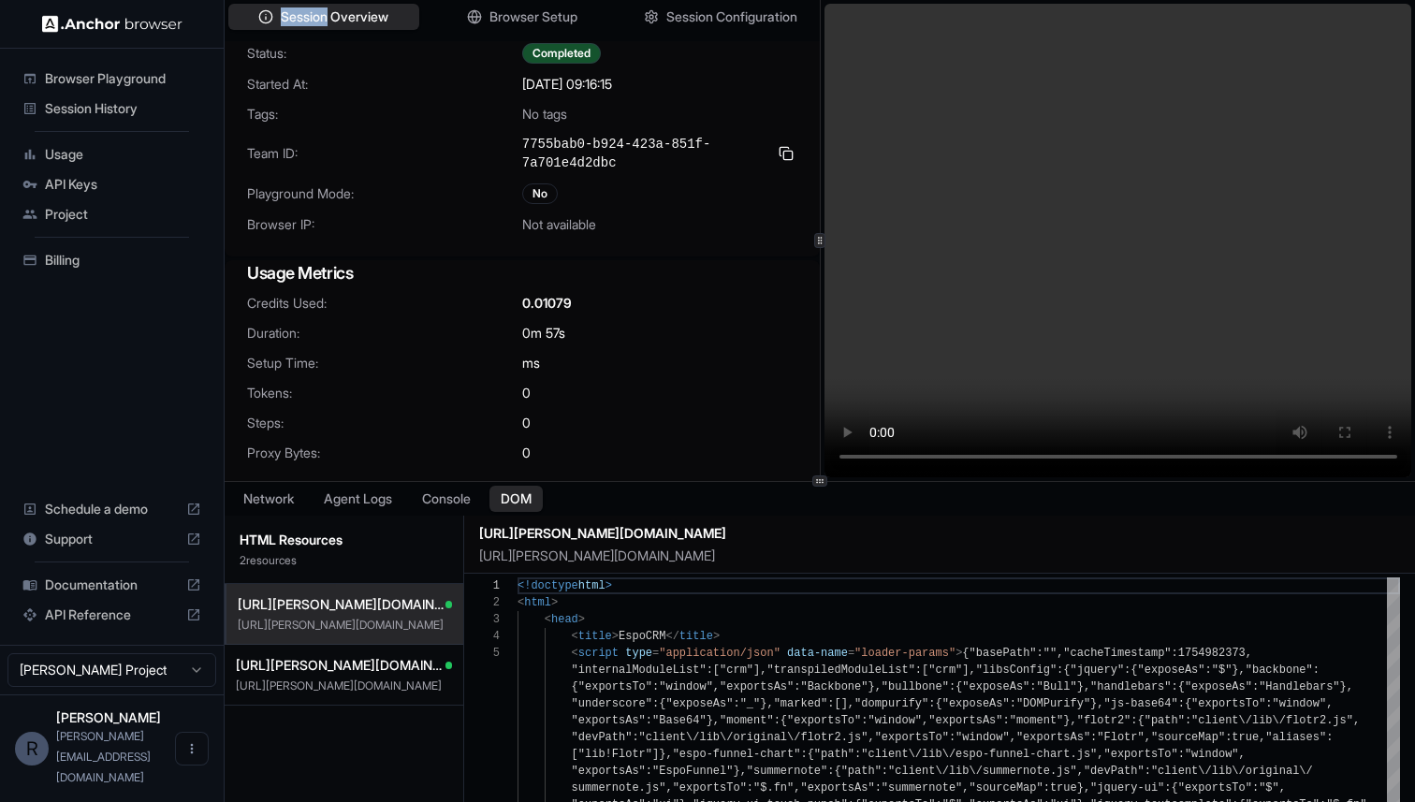
scroll to position [47, 0]
click at [537, 22] on span "Browser Setup" at bounding box center [534, 17] width 91 height 20
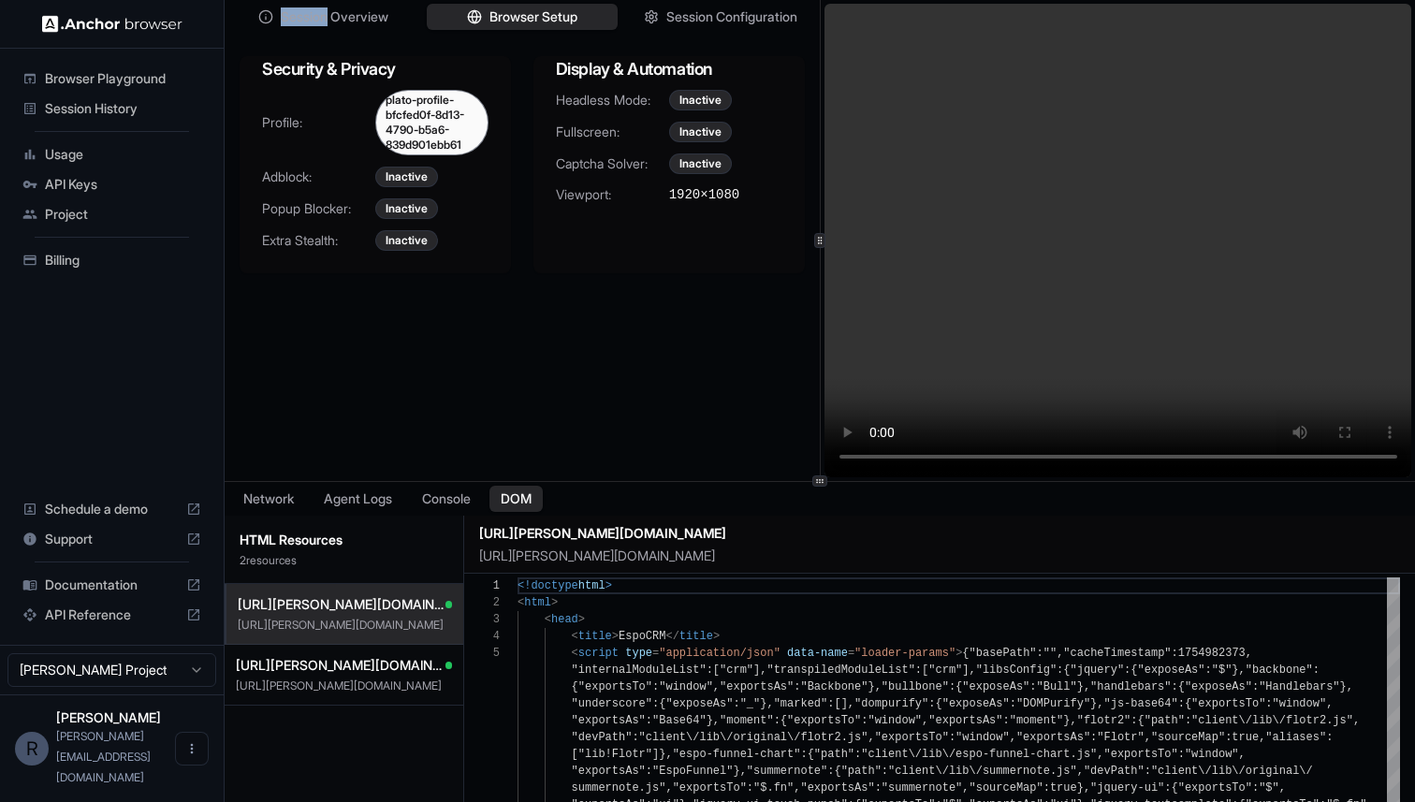
click at [91, 213] on span "Project" at bounding box center [123, 214] width 156 height 19
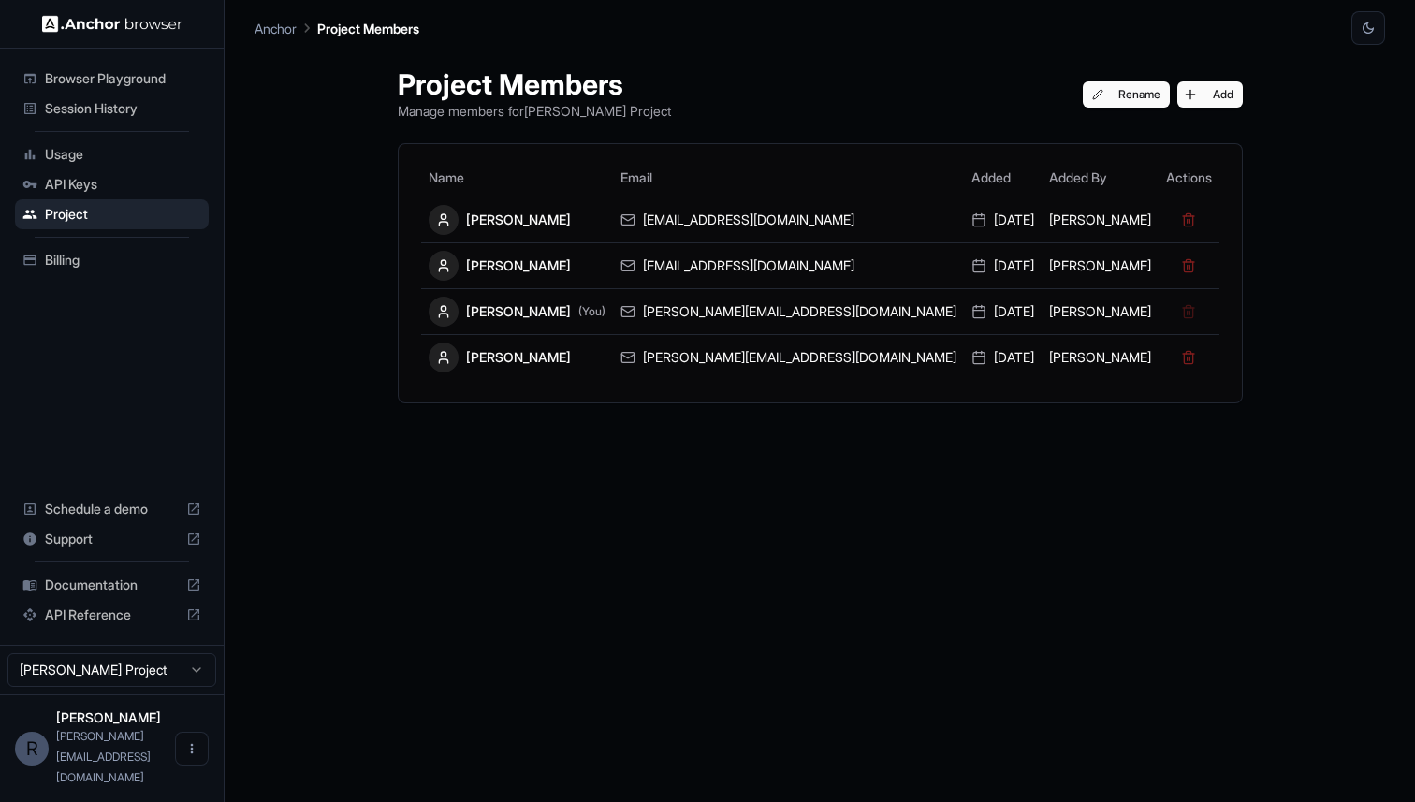
click at [83, 154] on span "Usage" at bounding box center [123, 154] width 156 height 19
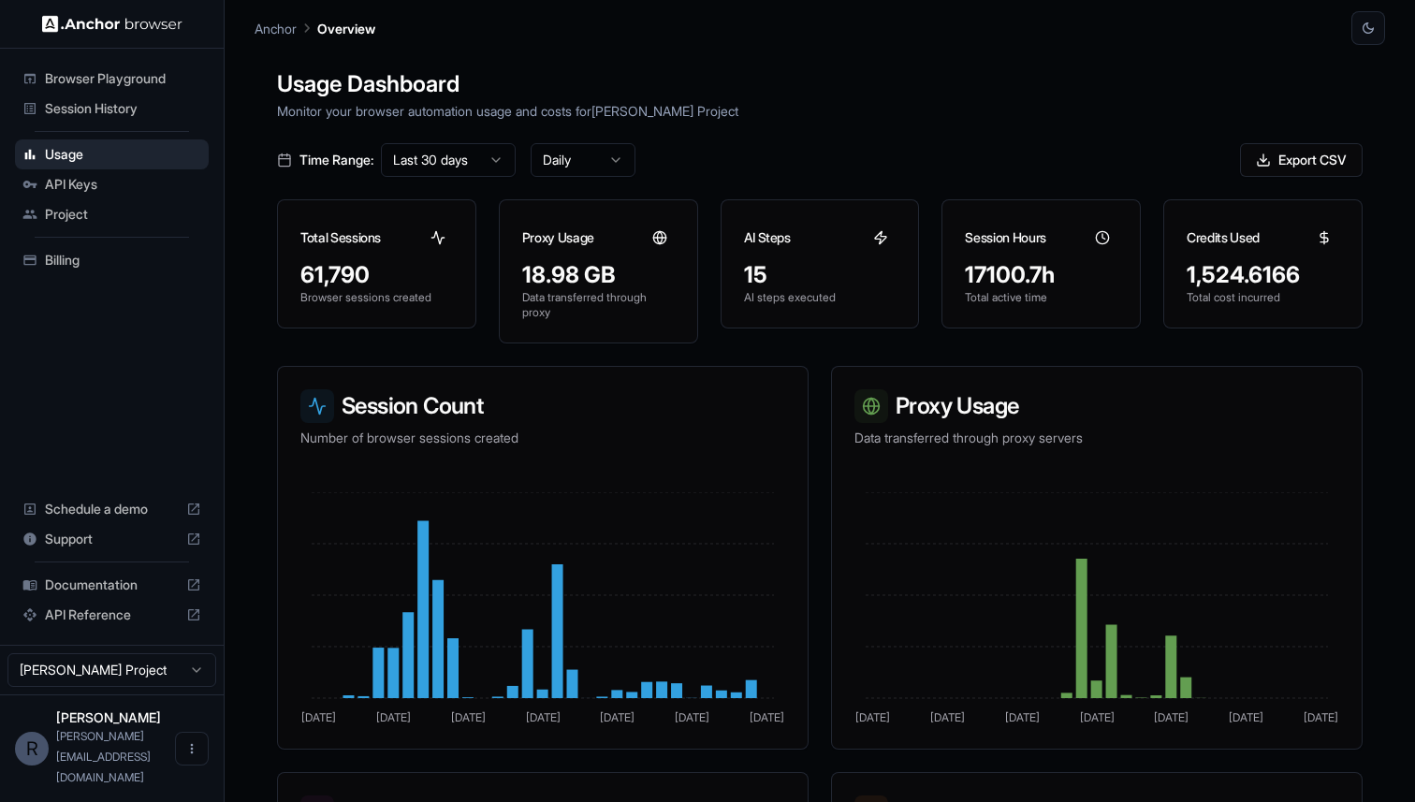
click at [164, 256] on span "Billing" at bounding box center [123, 260] width 156 height 19
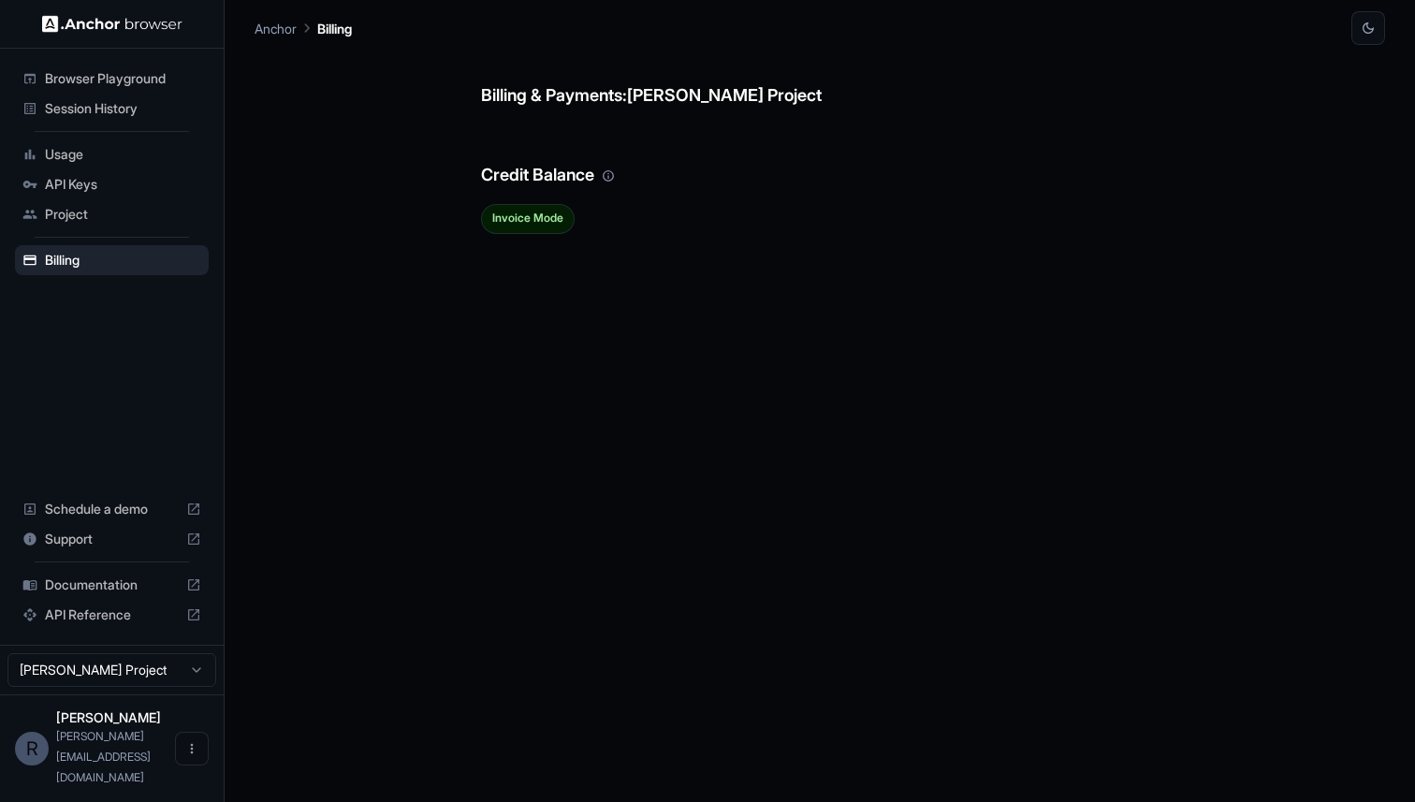
click at [89, 150] on span "Usage" at bounding box center [123, 154] width 156 height 19
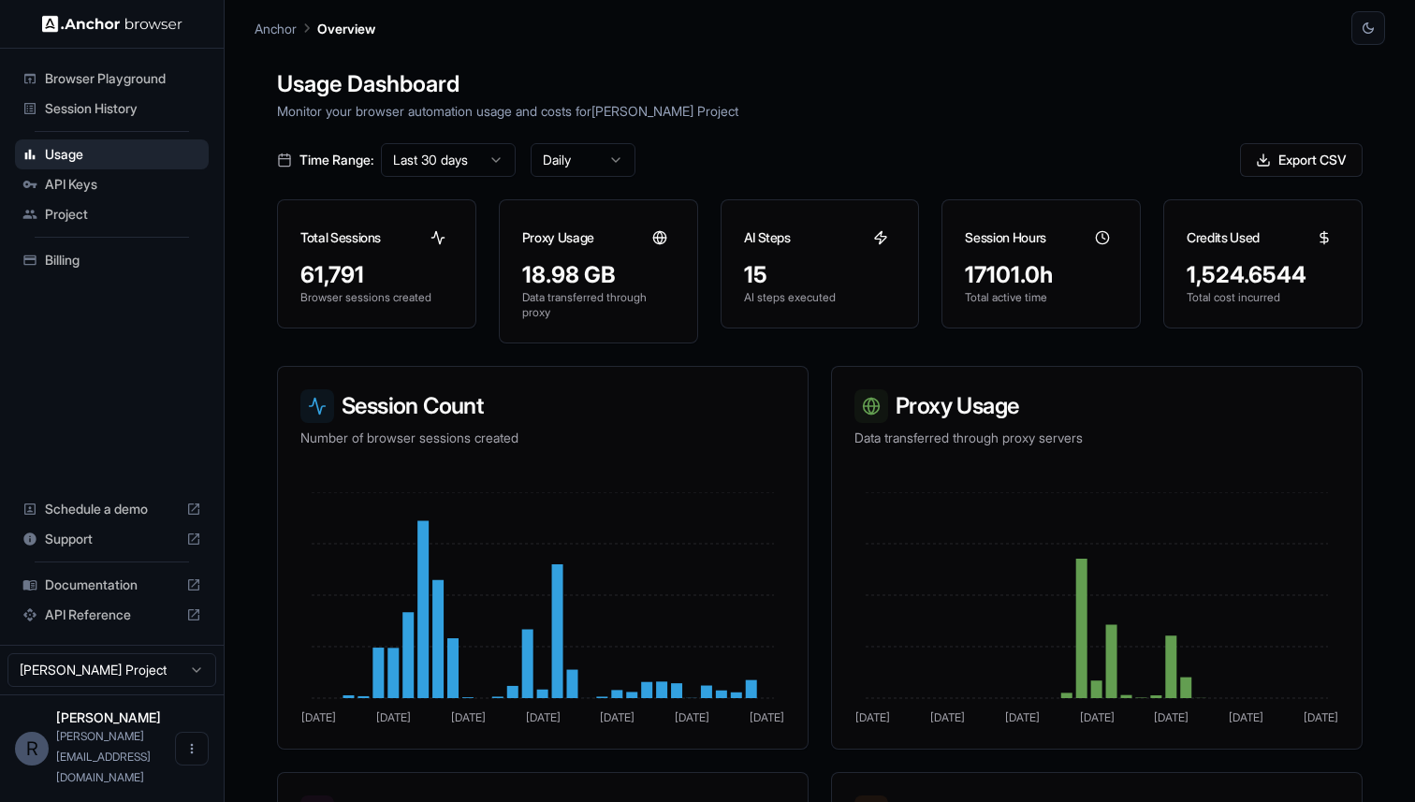
click at [124, 111] on span "Session History" at bounding box center [123, 108] width 156 height 19
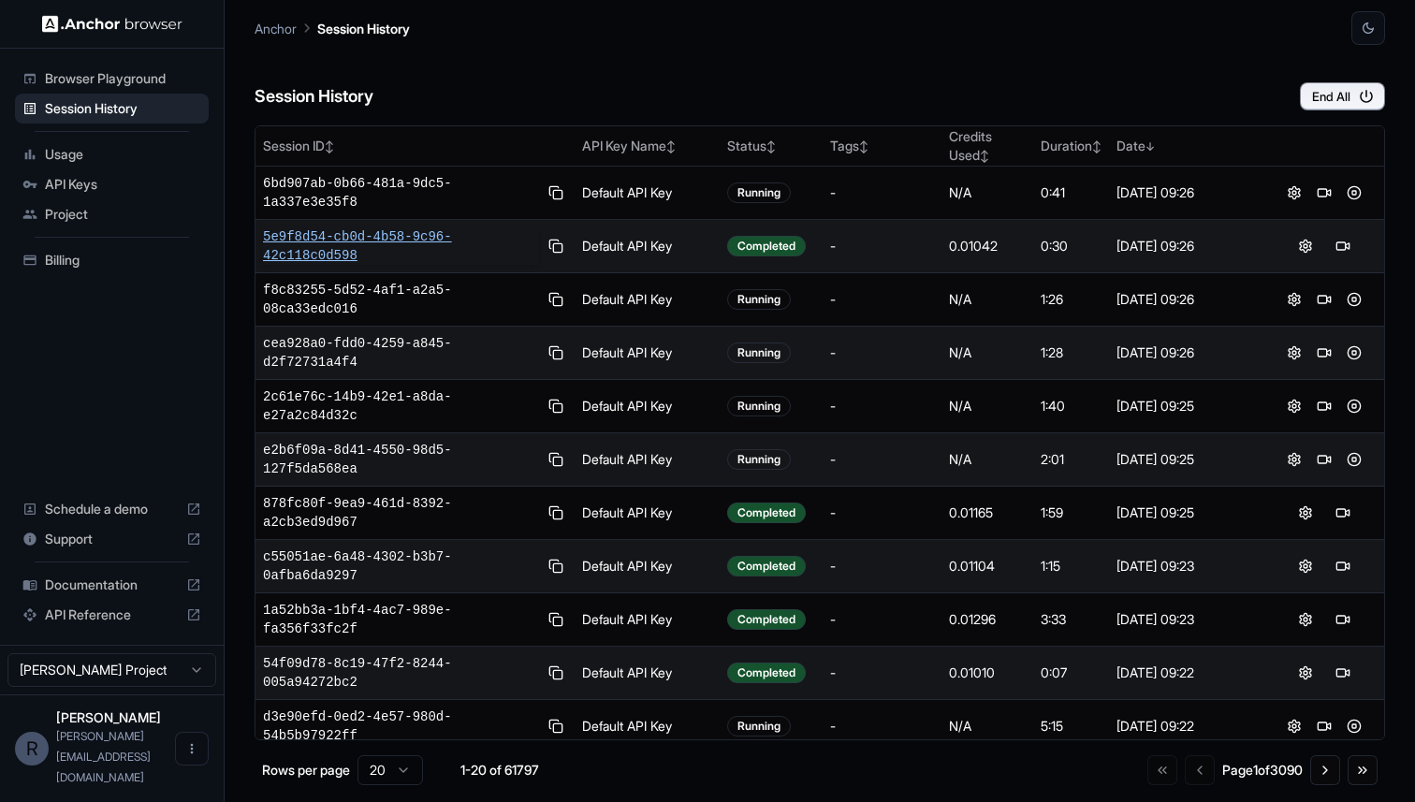
click at [385, 243] on span "5e9f8d54-cb0d-4b58-9c96-42c118c0d598" at bounding box center [400, 245] width 275 height 37
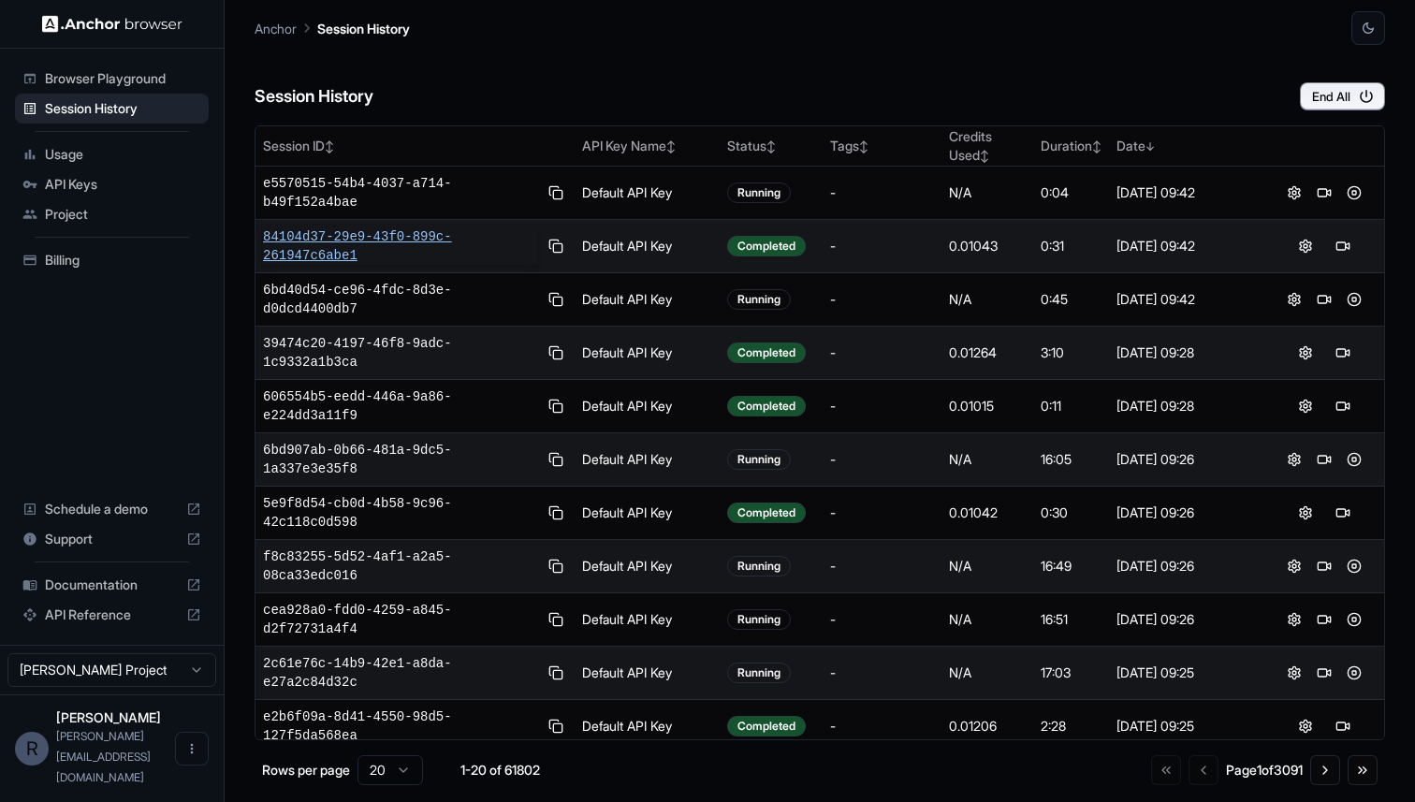
click at [394, 235] on span "84104d37-29e9-43f0-899c-261947c6abe1" at bounding box center [400, 245] width 275 height 37
